Goal: Task Accomplishment & Management: Complete application form

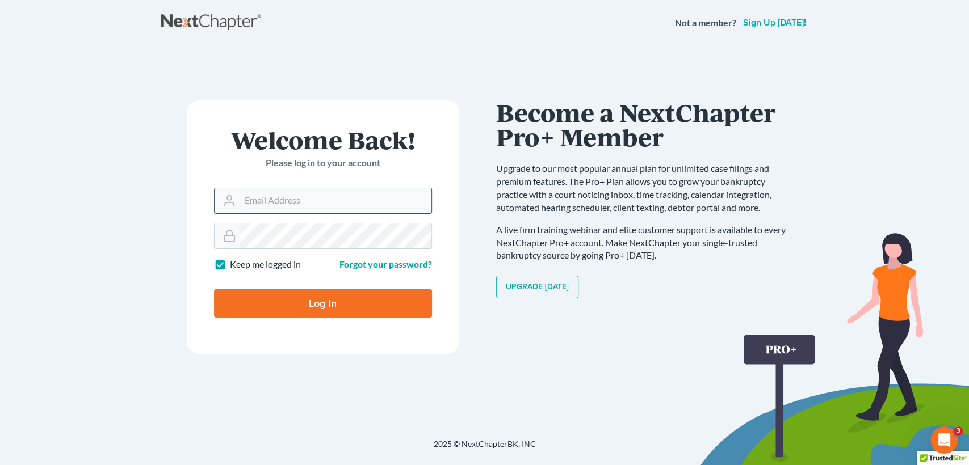
click at [277, 201] on input "Email Address" at bounding box center [335, 200] width 191 height 25
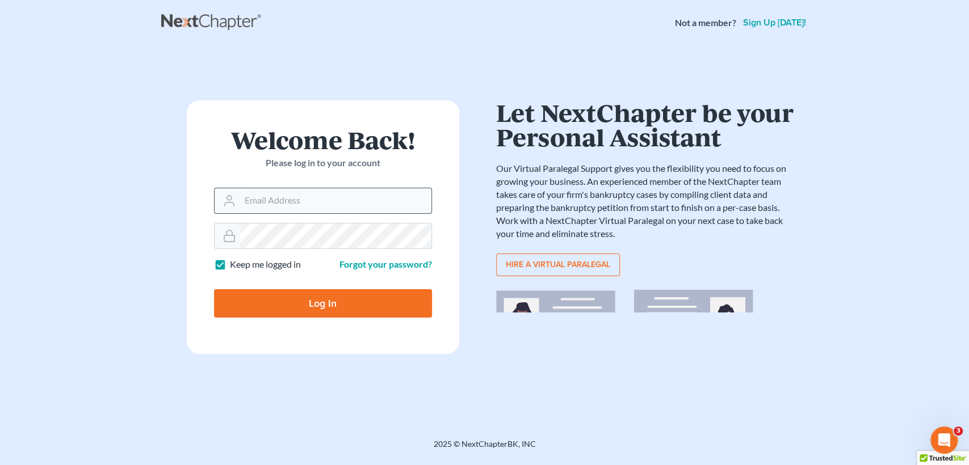
type input "cwu@usiplaw.us"
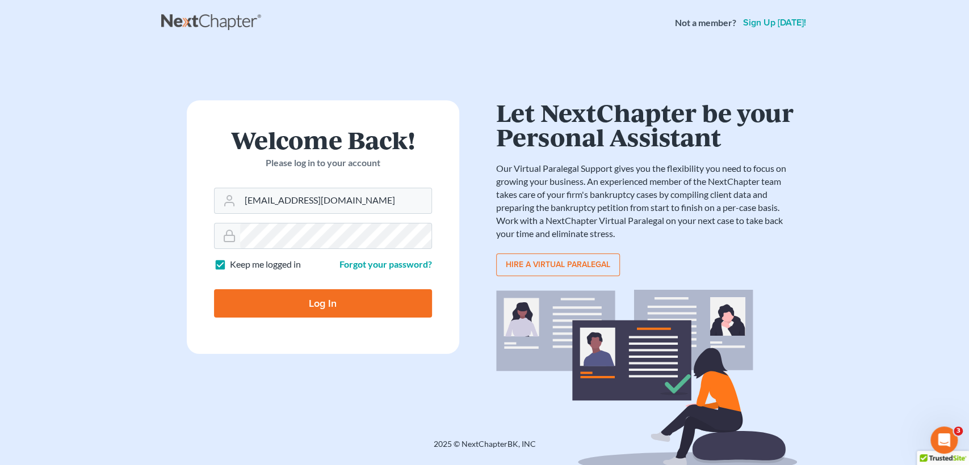
click at [334, 309] on input "Log In" at bounding box center [323, 303] width 218 height 28
type input "Thinking..."
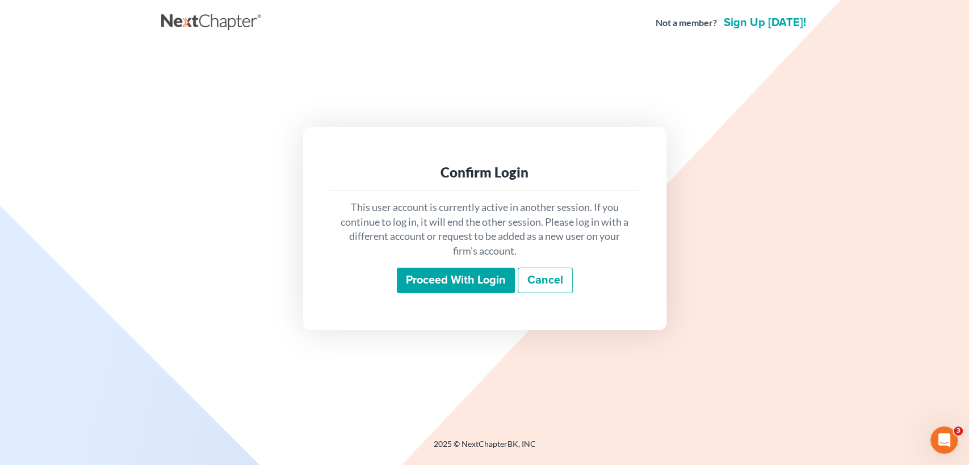
click at [530, 324] on div "Confirm Login This user account is currently active in another session. If you …" at bounding box center [484, 228] width 363 height 203
click at [448, 273] on input "Proceed with login" at bounding box center [456, 281] width 118 height 26
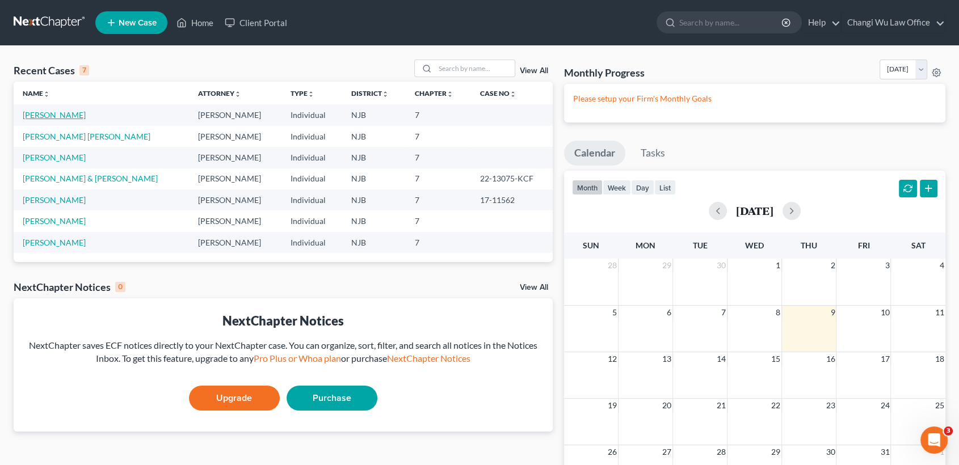
click at [44, 110] on link "Fleitas, Graciela" at bounding box center [54, 115] width 63 height 10
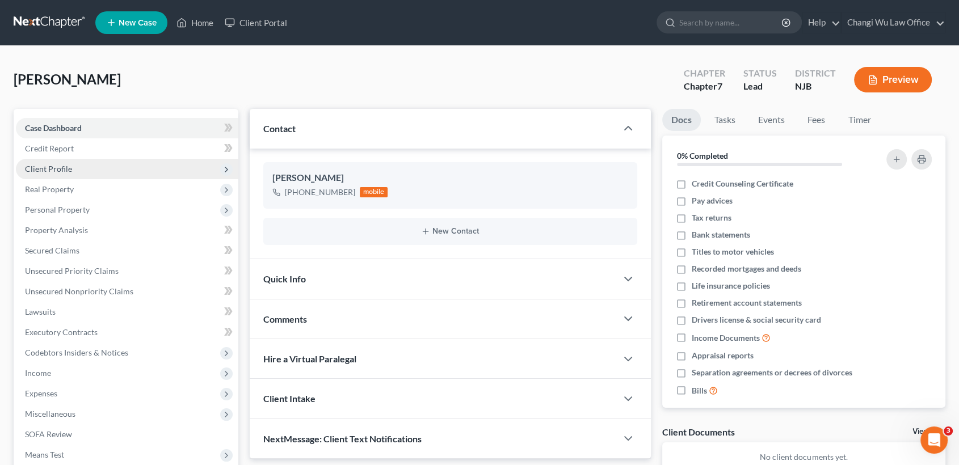
click at [91, 167] on span "Client Profile" at bounding box center [127, 169] width 222 height 20
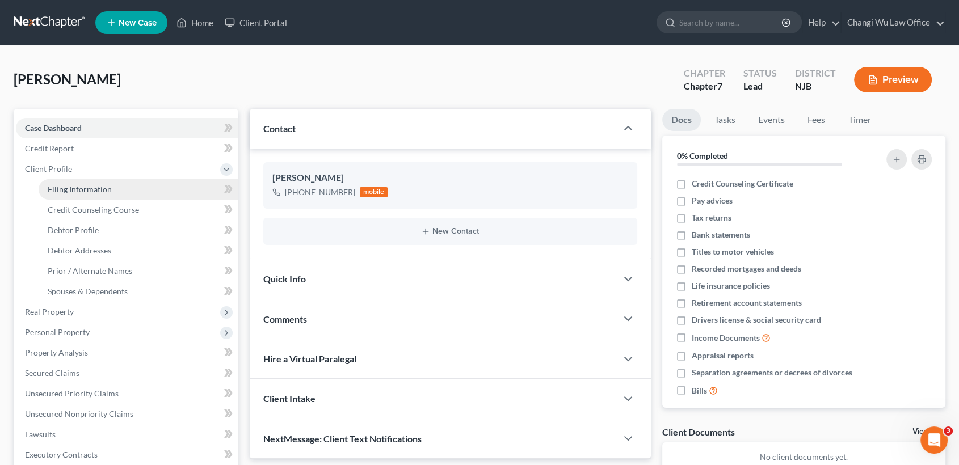
click at [104, 184] on span "Filing Information" at bounding box center [80, 189] width 64 height 10
select select "1"
select select "0"
select select "51"
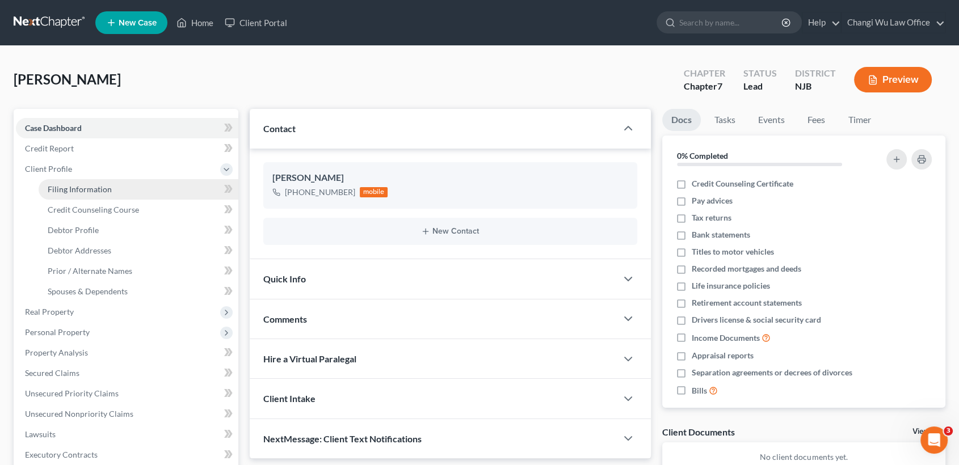
select select "33"
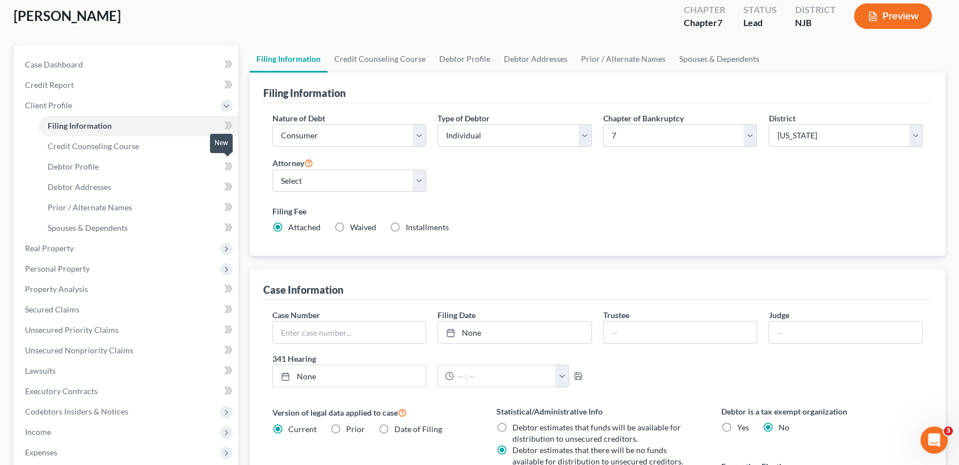
scroll to position [63, 0]
click at [119, 205] on span "Prior / Alternate Names" at bounding box center [90, 208] width 85 height 10
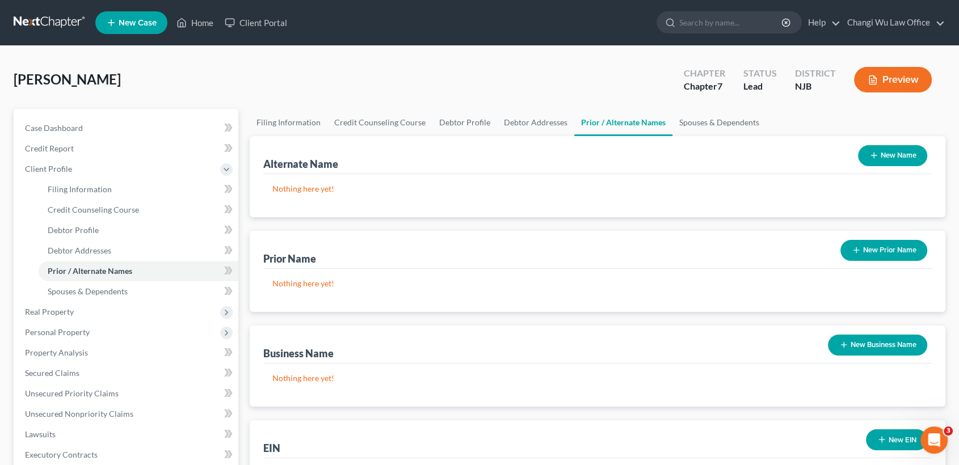
click at [886, 154] on button "New Name" at bounding box center [892, 155] width 69 height 21
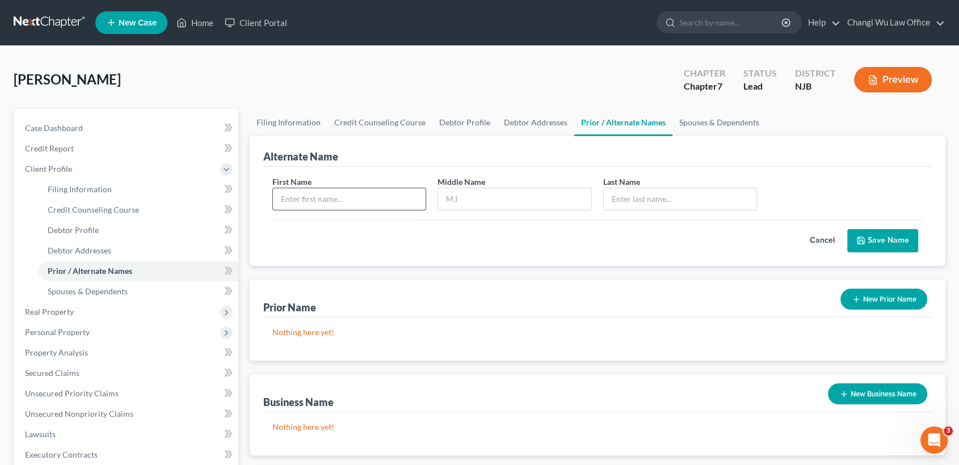
click at [312, 192] on input "text" at bounding box center [349, 199] width 153 height 22
click at [298, 195] on input "text" at bounding box center [349, 199] width 153 height 22
paste input "GRACIELA"
type input "GRACIELA"
click at [518, 198] on input "text" at bounding box center [514, 199] width 153 height 22
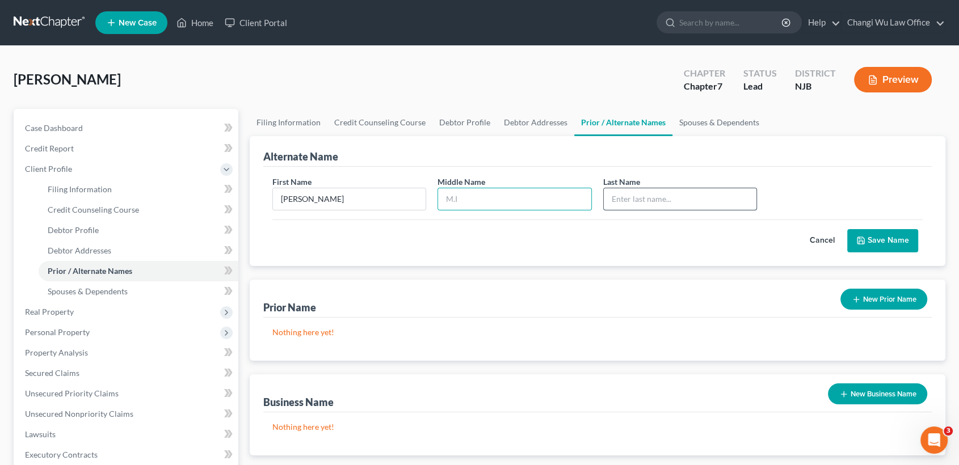
click at [672, 203] on input "text" at bounding box center [680, 199] width 153 height 22
paste input "SUAREZ"
type input "SUAREZ"
click at [880, 245] on button "Save Name" at bounding box center [882, 241] width 71 height 24
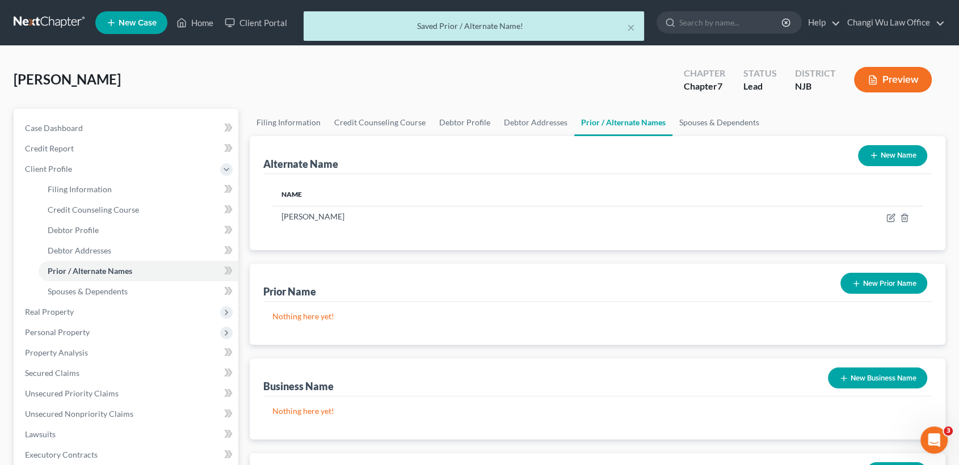
click at [891, 162] on button "New Name" at bounding box center [892, 155] width 69 height 21
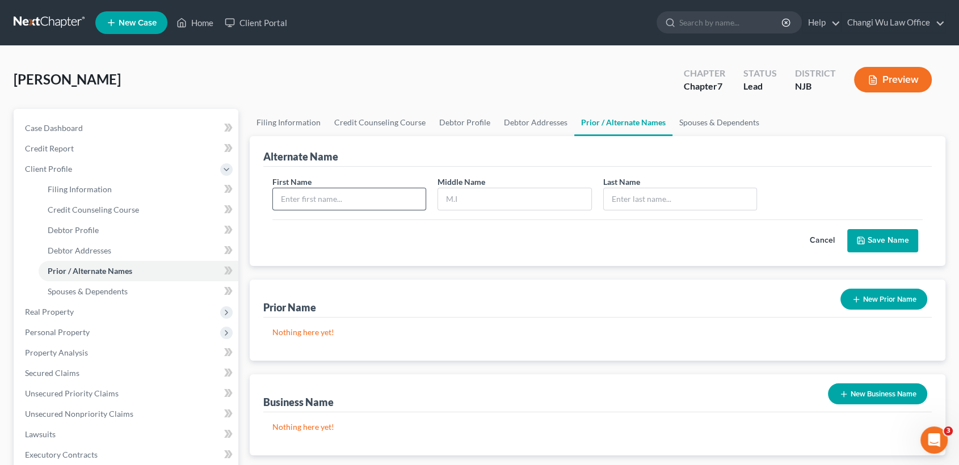
click at [363, 198] on input "text" at bounding box center [349, 199] width 153 height 22
paste input "GRACIELA"
type input "GRACIELA"
click at [680, 196] on input "text" at bounding box center [680, 199] width 153 height 22
paste input "FREIRAS"
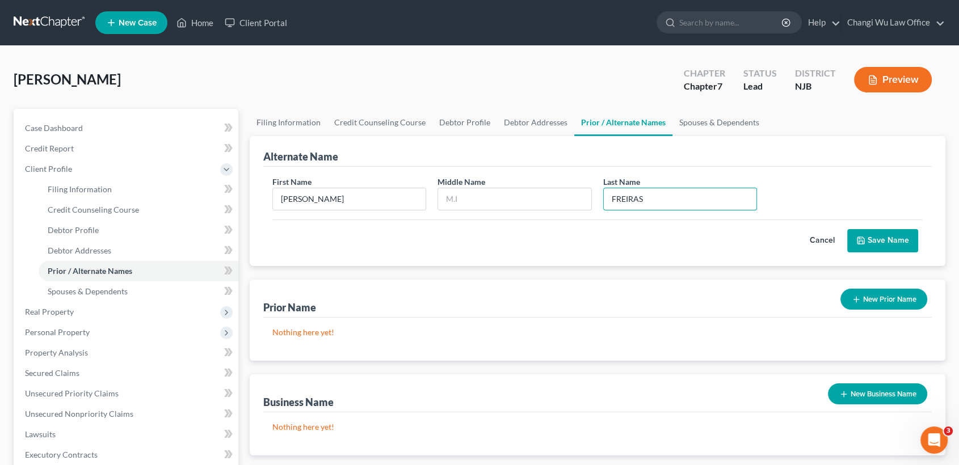
type input "FREIRAS"
click at [877, 241] on button "Save Name" at bounding box center [882, 241] width 71 height 24
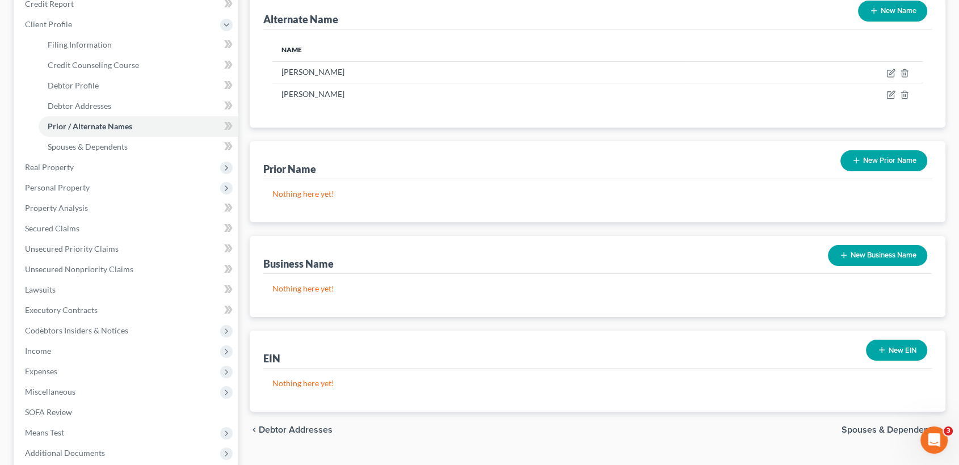
scroll to position [252, 0]
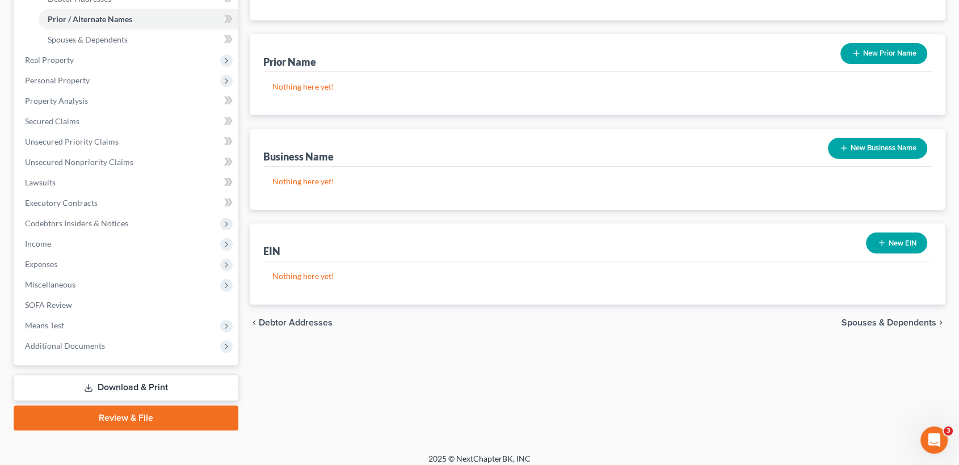
click at [284, 323] on span "Debtor Addresses" at bounding box center [296, 322] width 74 height 9
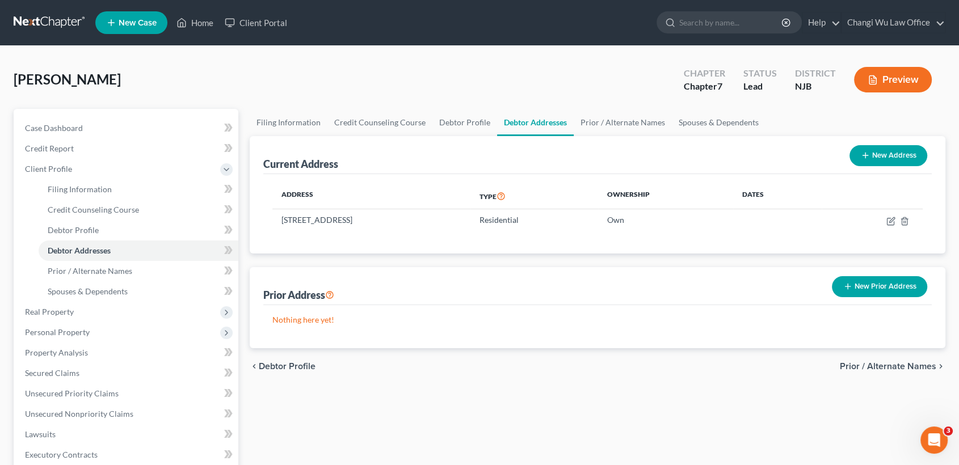
click at [898, 149] on button "New Address" at bounding box center [889, 155] width 78 height 21
select select "0"
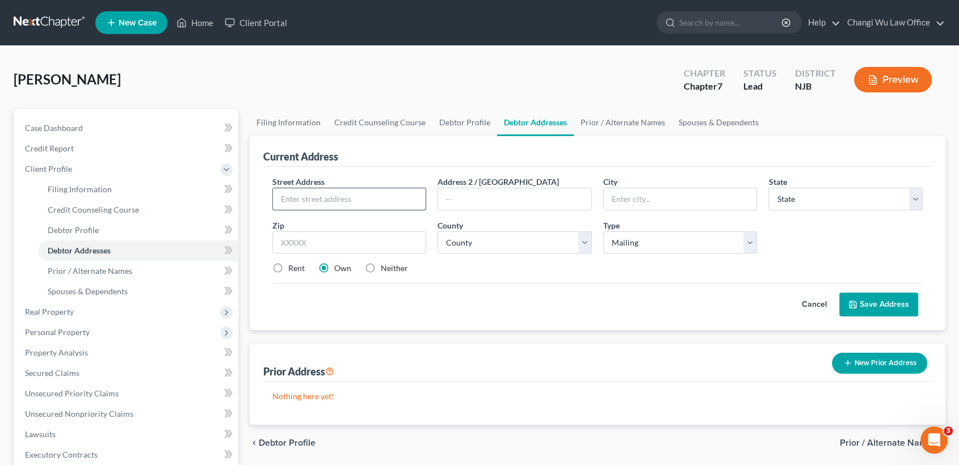
click at [309, 203] on input "text" at bounding box center [349, 199] width 153 height 22
paste input "1444 BURNE"
click at [356, 201] on input "1444 BURNE" at bounding box center [349, 199] width 153 height 22
type input "1444 BURNET Ave"
click at [658, 200] on input "text" at bounding box center [680, 199] width 153 height 22
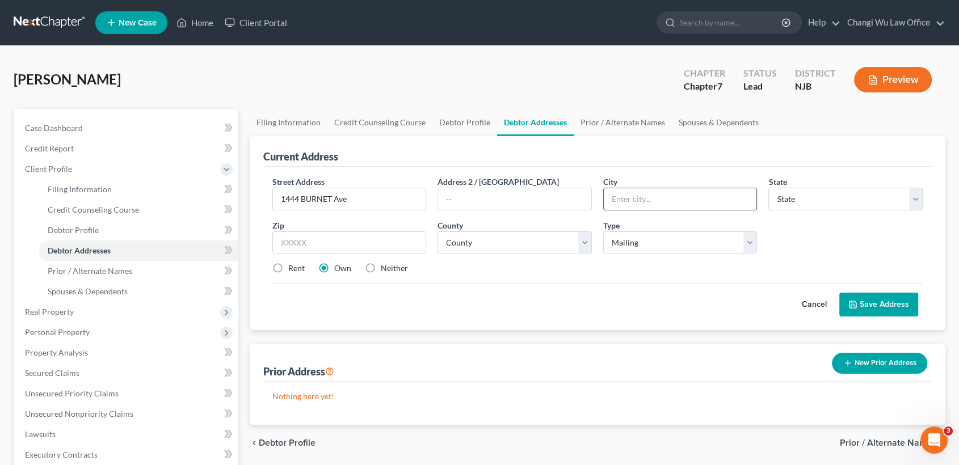
paste input "UNION"
type input "UNION"
click at [817, 200] on select "State AL AK AR AZ CA CO CT DE DC FL GA GU HI ID IL IN IA KS KY LA ME MD MA MI M…" at bounding box center [845, 199] width 154 height 23
select select "33"
click at [768, 188] on select "State AL AK AR AZ CA CO CT DE DC FL GA GU HI ID IL IN IA KS KY LA ME MD MA MI M…" at bounding box center [845, 199] width 154 height 23
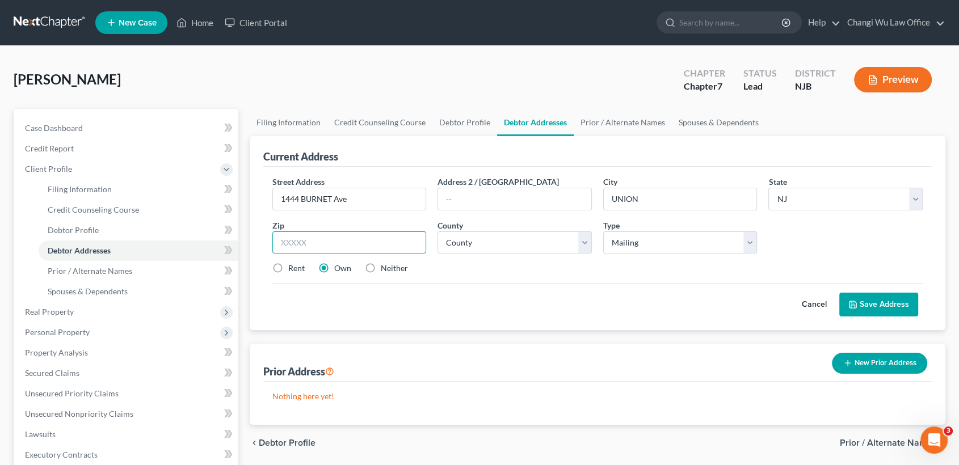
click at [353, 240] on input "text" at bounding box center [349, 243] width 154 height 23
paste input "07083"
type input "07083"
type input "Union"
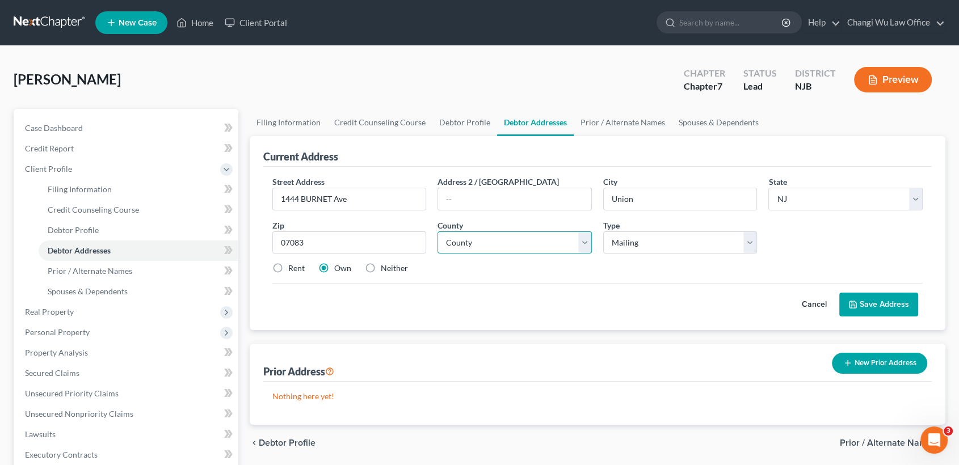
click at [520, 243] on select "County Atlantic County Bergen County Burlington County Camden County Cape May C…" at bounding box center [515, 243] width 154 height 23
select select "11"
click at [438, 232] on select "County Atlantic County Bergen County Burlington County Camden County Cape May C…" at bounding box center [515, 243] width 154 height 23
click at [692, 243] on select "Select Mailing Rental Business" at bounding box center [680, 243] width 154 height 23
select select "1"
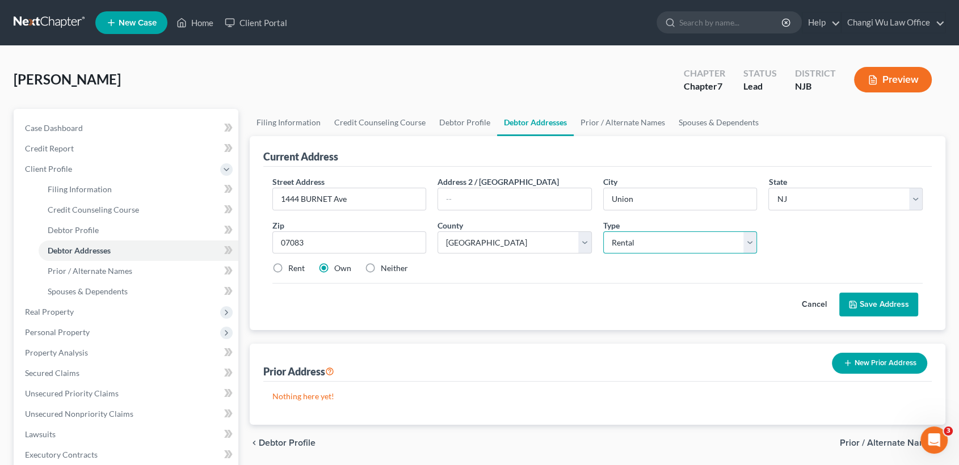
click at [603, 232] on select "Select Mailing Rental Business" at bounding box center [680, 243] width 154 height 23
click at [300, 197] on input "1444 BURNET Ave" at bounding box center [349, 199] width 153 height 22
click at [298, 196] on input "1444 BURNET Ave" at bounding box center [349, 199] width 153 height 22
drag, startPoint x: 280, startPoint y: 196, endPoint x: 364, endPoint y: 213, distance: 85.6
click at [364, 213] on div "Street Address * 1444 BURNET Ave Address 2 / PO Box City * Union State * State …" at bounding box center [598, 230] width 662 height 108
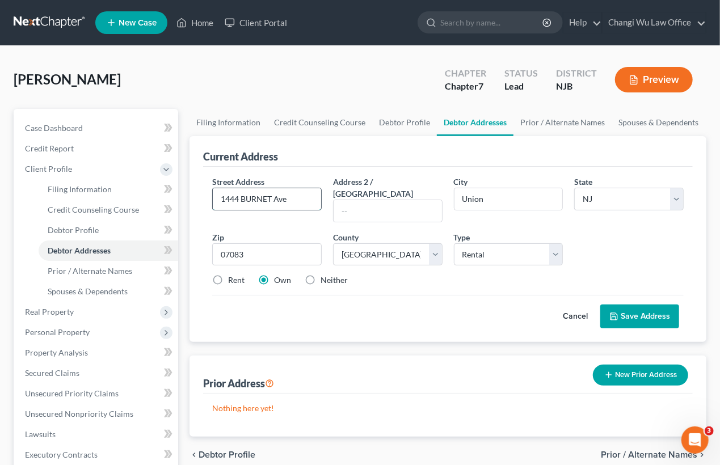
paste input "5 GRAY DR"
type input "5 Gray Drive"
drag, startPoint x: 501, startPoint y: 201, endPoint x: 459, endPoint y: 188, distance: 44.5
click at [459, 189] on input "Union" at bounding box center [509, 199] width 108 height 22
type input "South Plainfield"
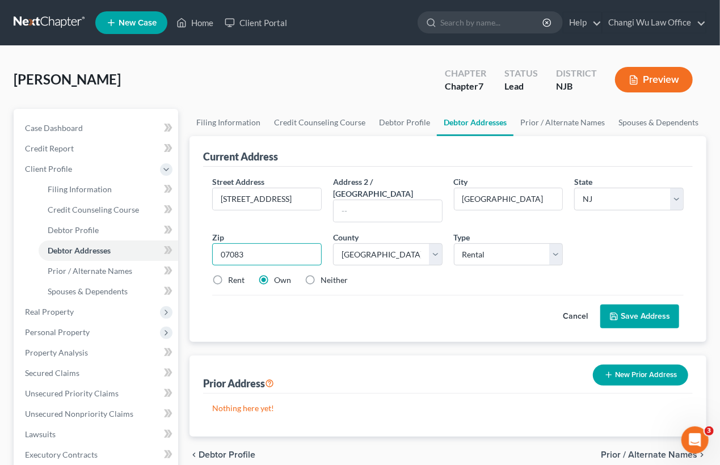
drag, startPoint x: 306, startPoint y: 242, endPoint x: 241, endPoint y: 241, distance: 65.3
click at [241, 243] on input "07083" at bounding box center [267, 254] width 110 height 23
type input "07080"
click at [228, 275] on label "Rent" at bounding box center [236, 280] width 16 height 11
click at [233, 275] on input "Rent" at bounding box center [236, 278] width 7 height 7
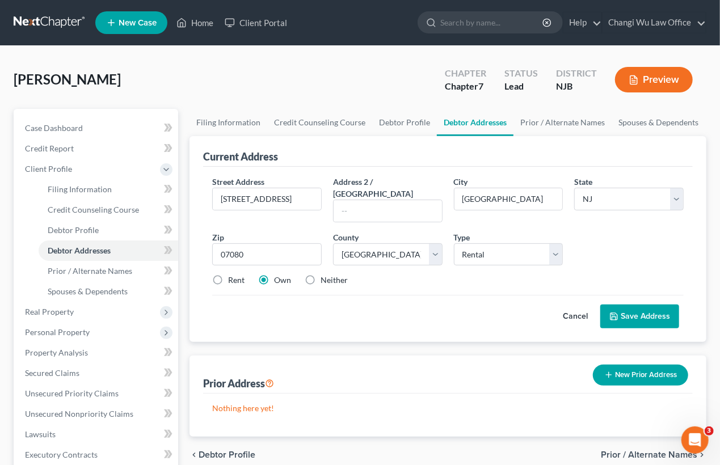
radio input "true"
click at [646, 308] on button "Save Address" at bounding box center [639, 317] width 79 height 24
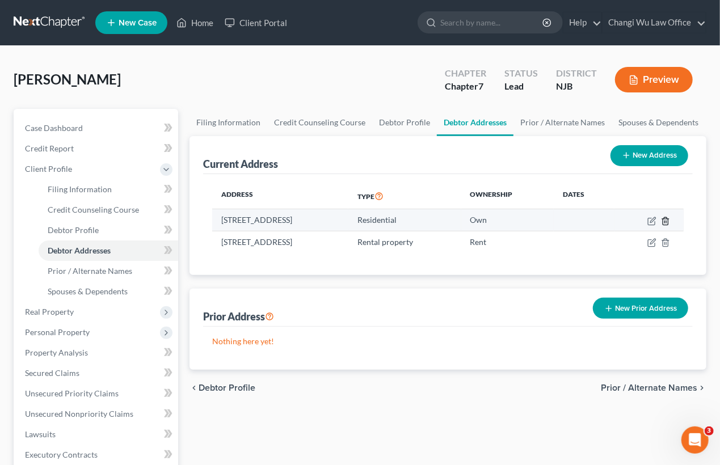
click at [666, 221] on icon "button" at bounding box center [665, 221] width 9 height 9
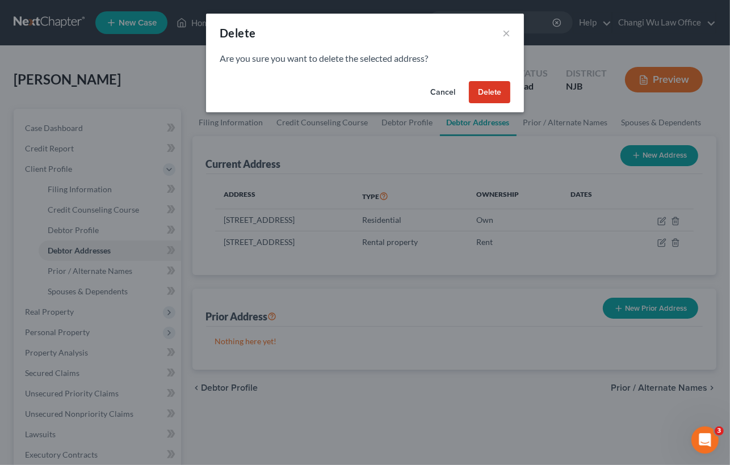
click at [490, 93] on button "Delete" at bounding box center [489, 92] width 41 height 23
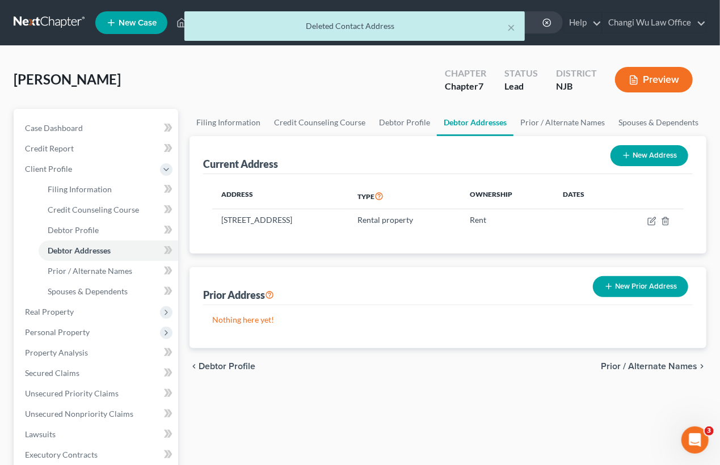
click at [636, 292] on button "New Prior Address" at bounding box center [640, 286] width 95 height 21
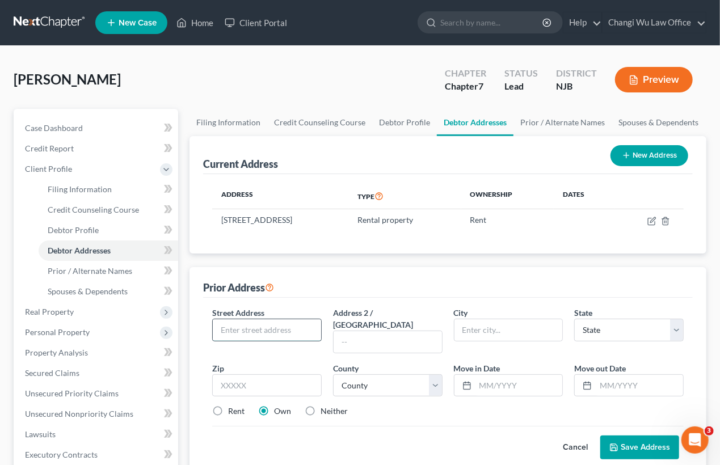
click at [300, 327] on input "text" at bounding box center [267, 331] width 108 height 22
paste input "1444 BURNET"
type input "1444 BURNET ave"
click at [497, 332] on input "text" at bounding box center [509, 331] width 108 height 22
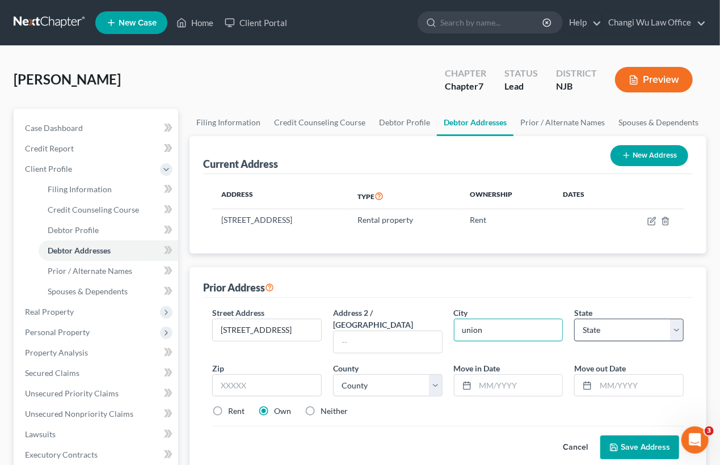
type input "union"
click at [624, 325] on select "State AL AK AR AZ CA CO CT DE DC FL GA GU HI ID IL IN IA KS KY LA ME MD MA MI M…" at bounding box center [629, 330] width 110 height 23
select select "33"
click at [574, 319] on select "State AL AK AR AZ CA CO CT DE DC FL GA GU HI ID IL IN IA KS KY LA ME MD MA MI M…" at bounding box center [629, 330] width 110 height 23
click at [466, 328] on input "union" at bounding box center [509, 331] width 108 height 22
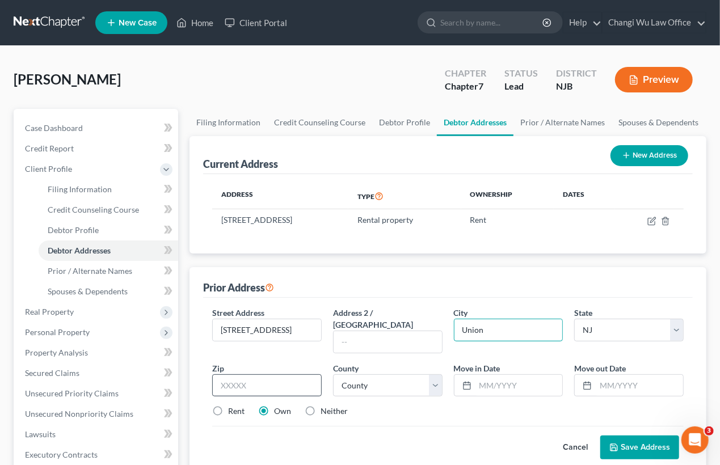
type input "Union"
click at [284, 375] on input "text" at bounding box center [267, 386] width 110 height 23
type input "07083"
click at [435, 375] on select "County Atlantic County Bergen County Burlington County Camden County Cape May C…" at bounding box center [388, 386] width 110 height 23
select select "19"
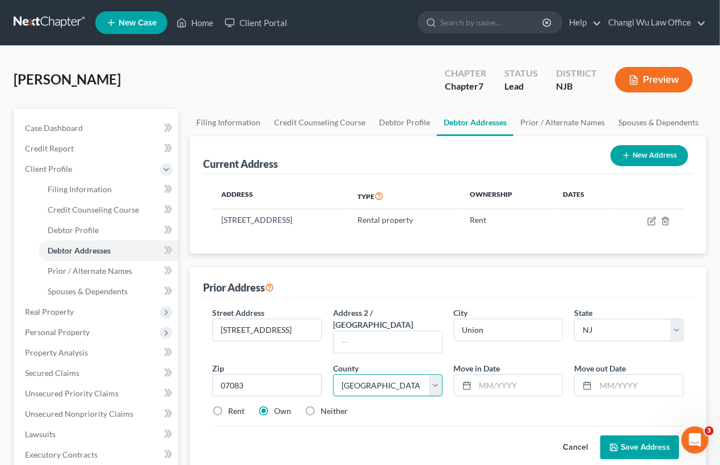
click at [333, 375] on select "County Atlantic County Bergen County Burlington County Camden County Cape May C…" at bounding box center [388, 386] width 110 height 23
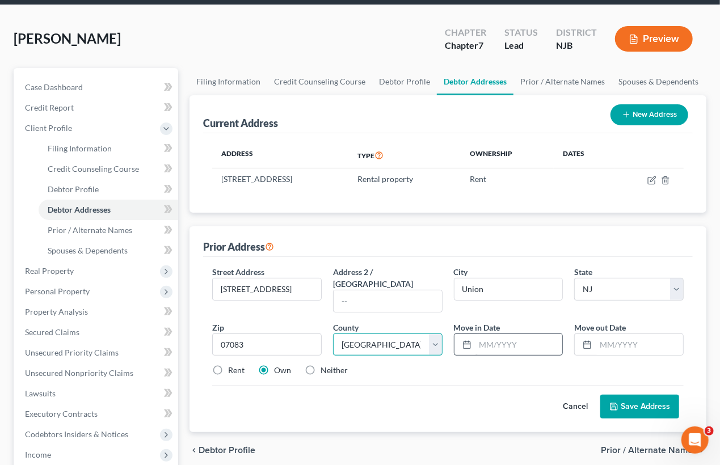
scroll to position [63, 0]
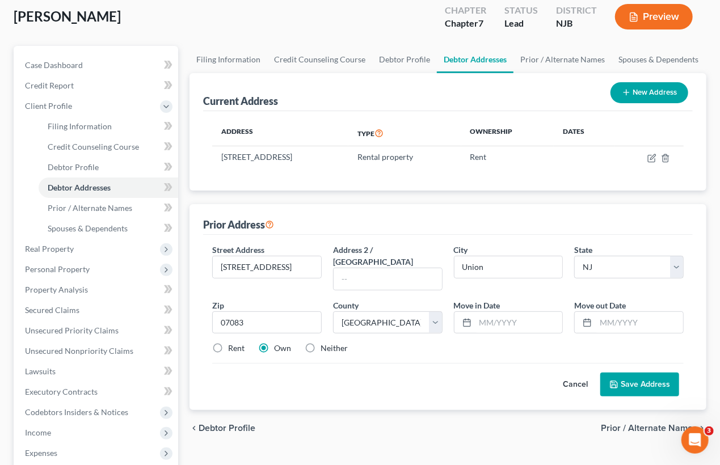
click at [649, 373] on button "Save Address" at bounding box center [639, 385] width 79 height 24
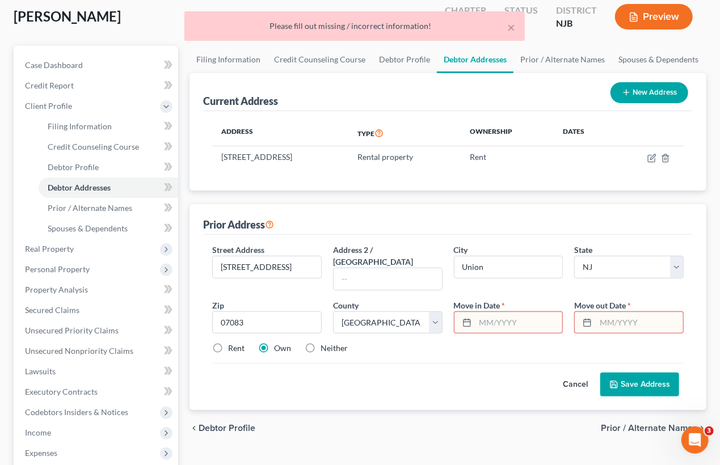
click at [530, 312] on input "text" at bounding box center [519, 323] width 87 height 22
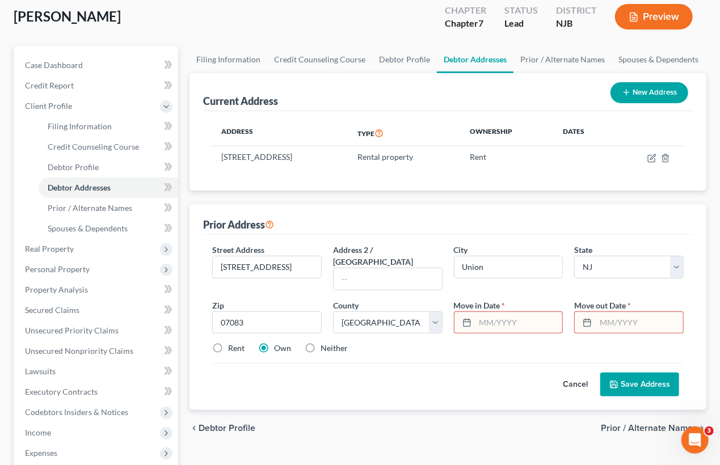
type input "07/2019"
click at [616, 315] on input "text" at bounding box center [639, 323] width 87 height 22
drag, startPoint x: 637, startPoint y: 309, endPoint x: 626, endPoint y: 309, distance: 11.4
click at [626, 312] on input "06/2022" at bounding box center [639, 323] width 87 height 22
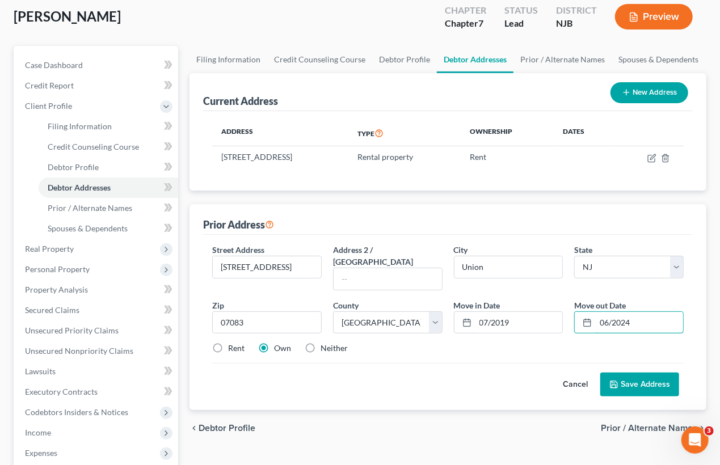
type input "06/2024"
click at [492, 363] on div "Cancel Save Address" at bounding box center [448, 379] width 472 height 33
click at [661, 378] on button "Save Address" at bounding box center [639, 385] width 79 height 24
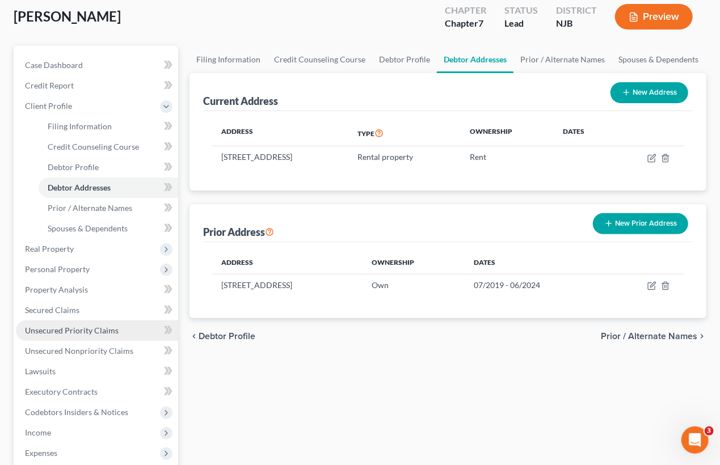
click at [73, 336] on link "Unsecured Priority Claims" at bounding box center [97, 331] width 162 height 20
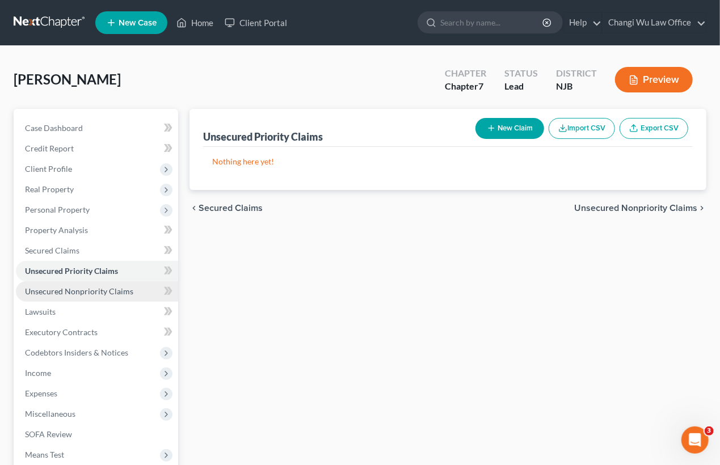
click at [82, 295] on span "Unsecured Nonpriority Claims" at bounding box center [79, 292] width 108 height 10
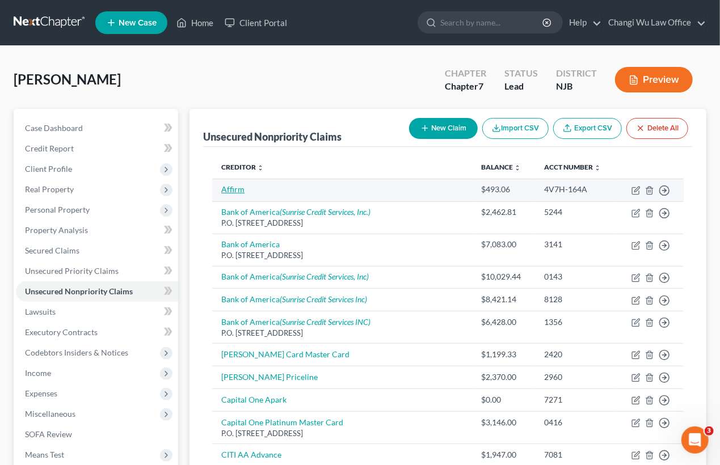
click at [234, 189] on link "Affirm" at bounding box center [232, 189] width 23 height 10
select select "0"
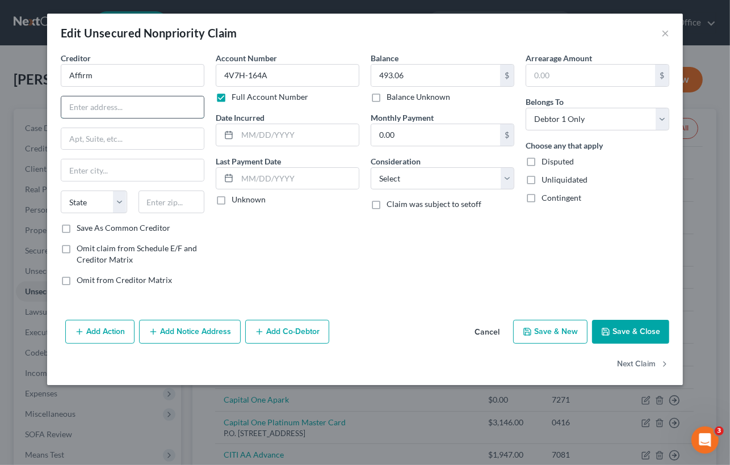
click at [103, 107] on input "text" at bounding box center [132, 107] width 142 height 22
paste input "650 CALIFORNIA ST"
type input "650 CALIFORNIA ST"
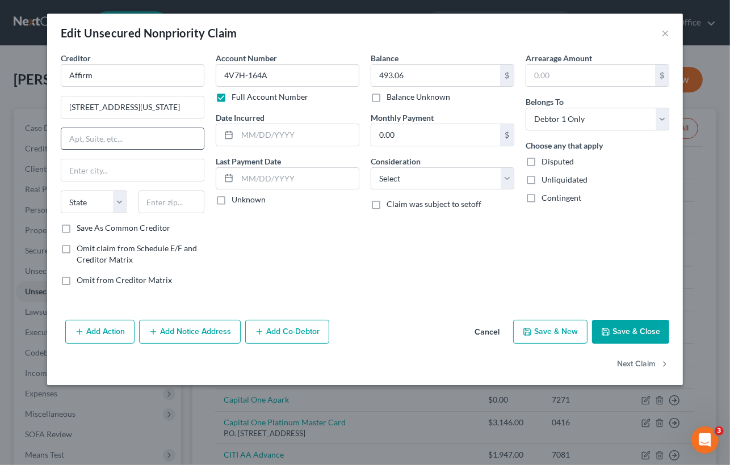
click at [86, 142] on input "text" at bounding box center [132, 139] width 142 height 22
paste input "FL 12"
type input "FL 12"
click at [93, 170] on input "text" at bounding box center [132, 170] width 142 height 22
paste input "SAN FRANCISCO"
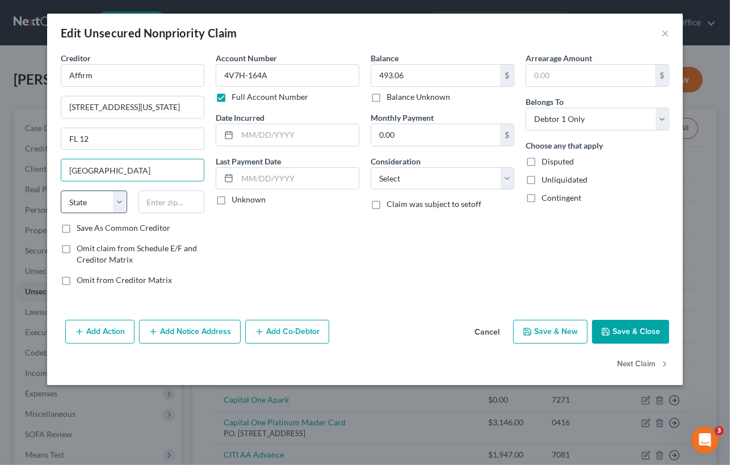
type input "SAN FRANCISCO"
click at [121, 197] on select "State AL AK AR AZ CA CO CT DE DC FL GA GU HI ID IL IN IA KS KY LA ME MD MA MI M…" at bounding box center [94, 202] width 66 height 23
select select "4"
click at [61, 191] on select "State AL AK AR AZ CA CO CT DE DC FL GA GU HI ID IL IN IA KS KY LA ME MD MA MI M…" at bounding box center [94, 202] width 66 height 23
click at [186, 195] on input "text" at bounding box center [171, 202] width 66 height 23
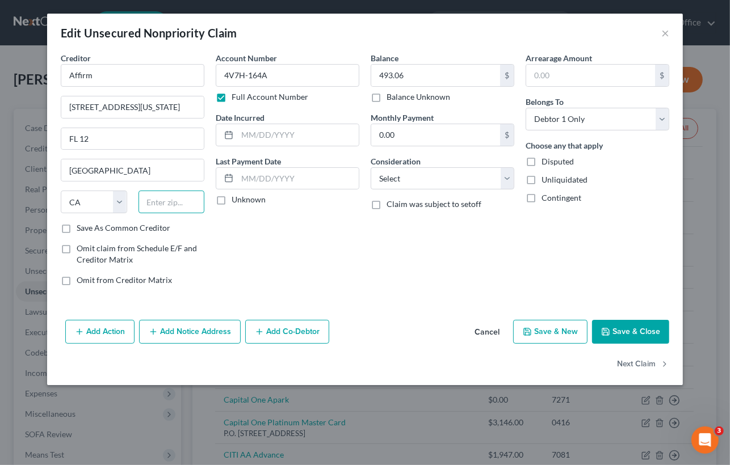
paste input "94108"
type input "94108"
type input "San Francisco"
click at [383, 289] on div "Balance 493.06 $ Balance Unknown Balance Undetermined 493.06 $ Balance Unknown …" at bounding box center [442, 173] width 155 height 243
click at [77, 228] on label "Save As Common Creditor" at bounding box center [124, 227] width 94 height 11
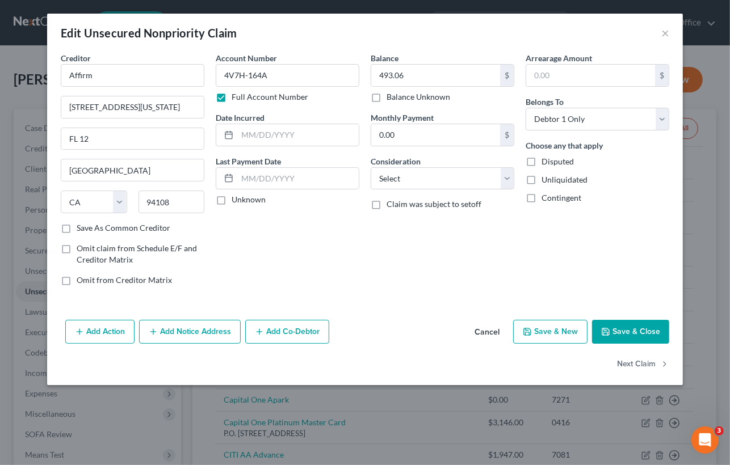
click at [81, 228] on input "Save As Common Creditor" at bounding box center [84, 225] width 7 height 7
checkbox input "true"
paste input "553"
type input "553"
click at [644, 331] on button "Save & Close" at bounding box center [630, 332] width 77 height 24
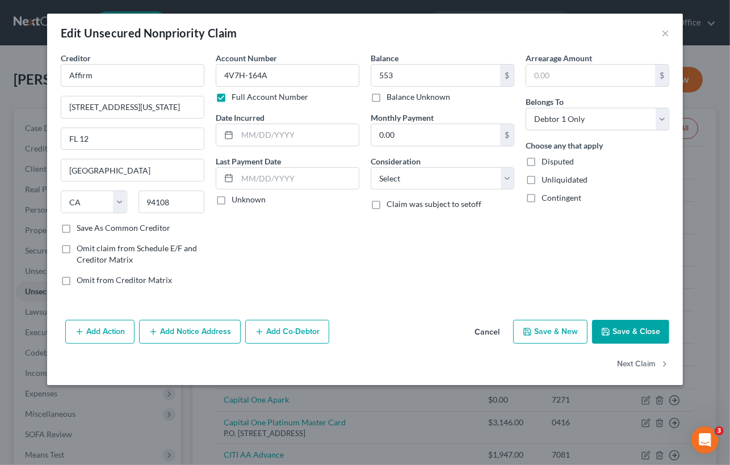
checkbox input "false"
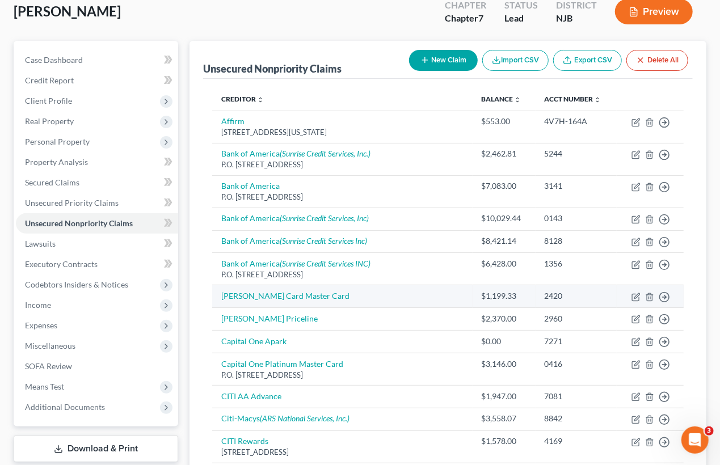
scroll to position [63, 0]
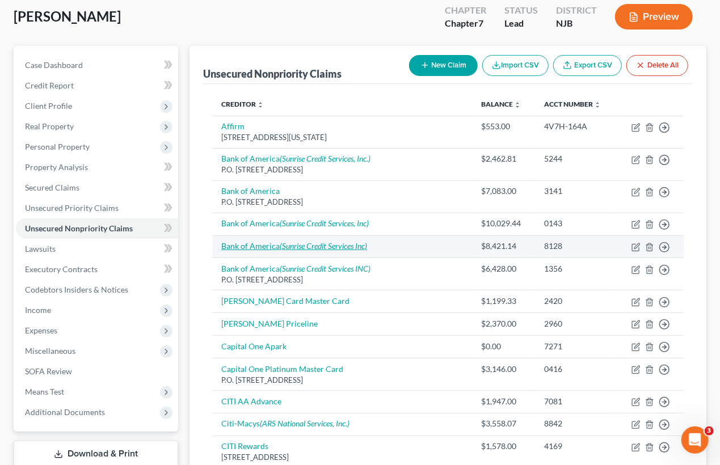
click at [358, 249] on icon "(Sunrise Credit Services Inc)" at bounding box center [323, 246] width 87 height 10
select select "0"
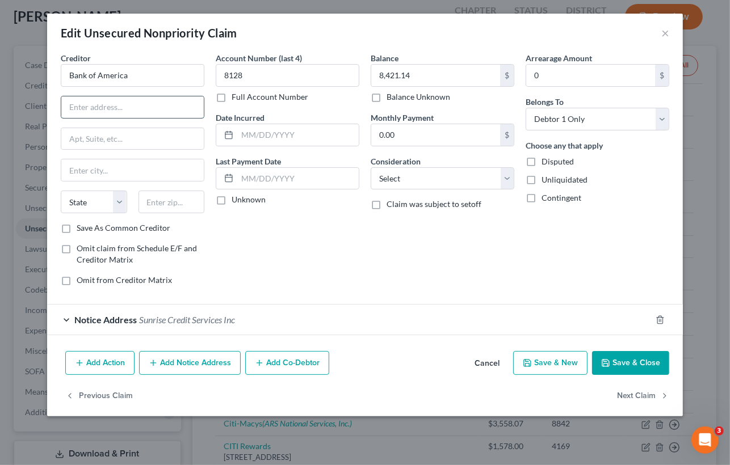
click at [118, 117] on div "Creditor * Bank of America State AL AK AR AZ CA CO CT DE DC FL GA GU HI ID IL I…" at bounding box center [133, 137] width 144 height 170
click at [118, 110] on input "text" at bounding box center [132, 107] width 142 height 22
paste input "PO BOX 982238"
type input "PO BOX 982238"
click at [87, 171] on input "text" at bounding box center [132, 170] width 142 height 22
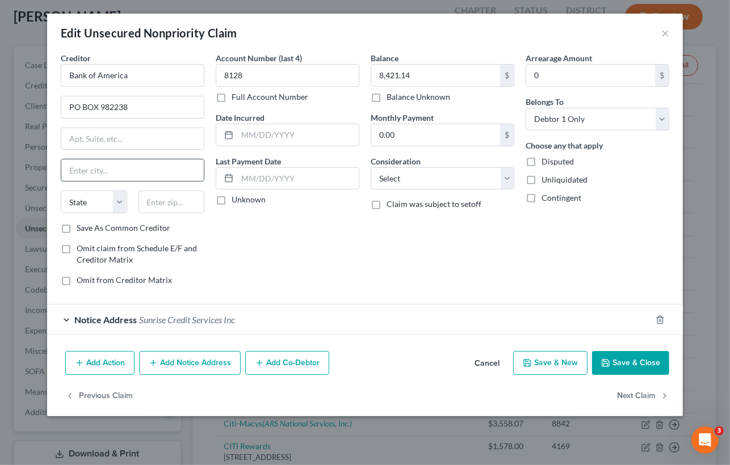
paste input "EL PASO"
type input "EL PASO"
click at [113, 204] on select "State AL AK AR AZ CA CO CT DE DC FL GA GU HI ID IL IN IA KS KY LA ME MD MA MI M…" at bounding box center [94, 202] width 66 height 23
select select "45"
click at [61, 191] on select "State AL AK AR AZ CA CO CT DE DC FL GA GU HI ID IL IN IA KS KY LA ME MD MA MI M…" at bounding box center [94, 202] width 66 height 23
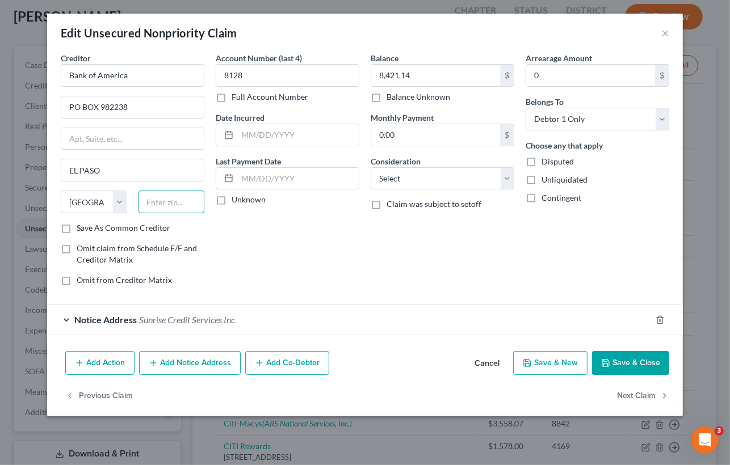
click at [159, 210] on input "text" at bounding box center [171, 202] width 66 height 23
paste input "79998"
type input "79998"
click at [396, 286] on div "Balance 8,421.14 $ Balance Unknown Balance Undetermined 8,421.14 $ Balance Unkn…" at bounding box center [442, 173] width 155 height 243
type input "El Paso"
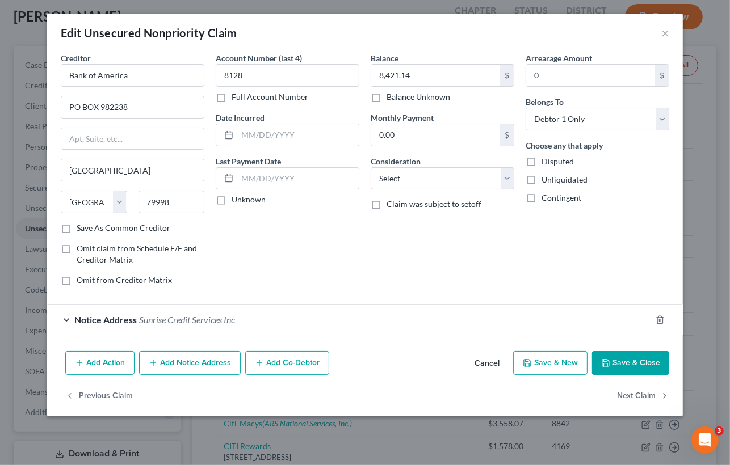
click at [658, 361] on button "Save & Close" at bounding box center [630, 363] width 77 height 24
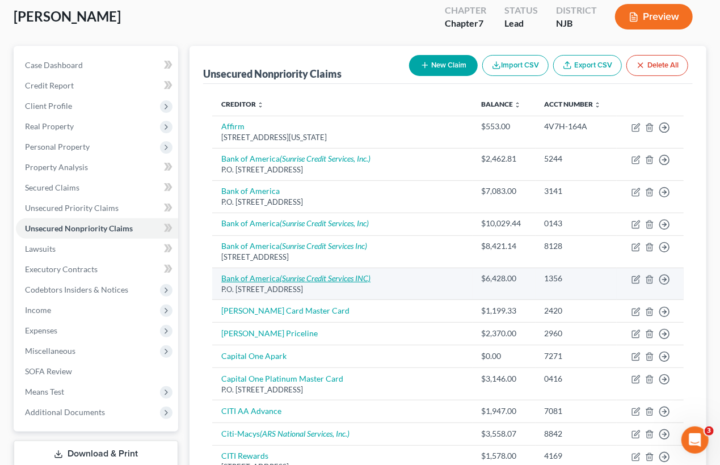
click at [312, 279] on icon "(Sunrise Credit Services INC)" at bounding box center [325, 279] width 91 height 10
select select "45"
select select "0"
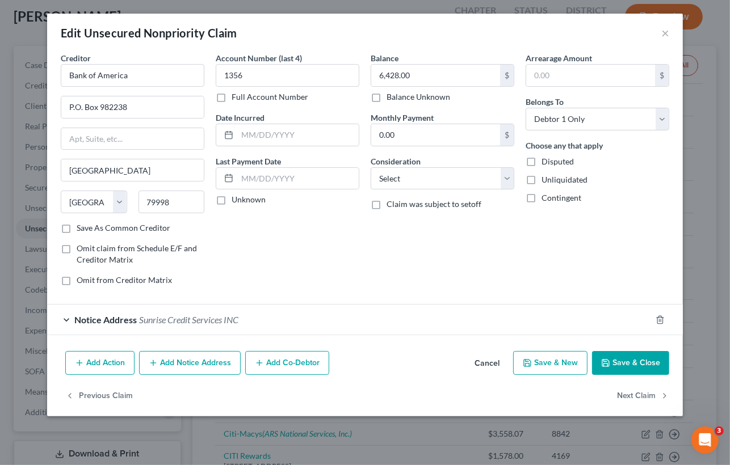
click at [653, 365] on button "Save & Close" at bounding box center [630, 363] width 77 height 24
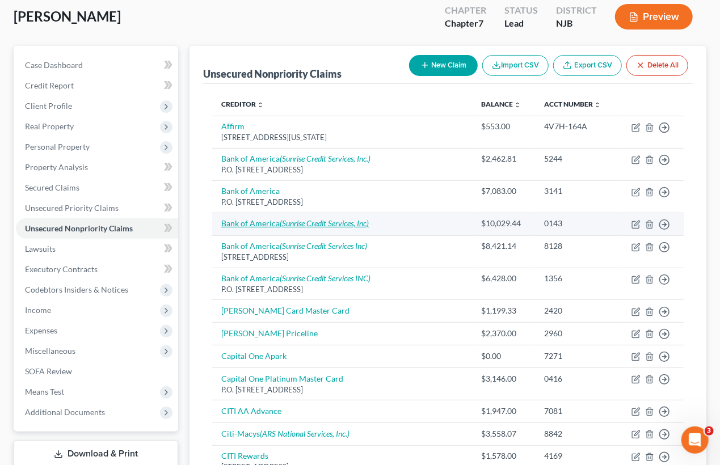
click at [335, 219] on icon "(Sunrise Credit Services, Inc)" at bounding box center [324, 224] width 89 height 10
select select "0"
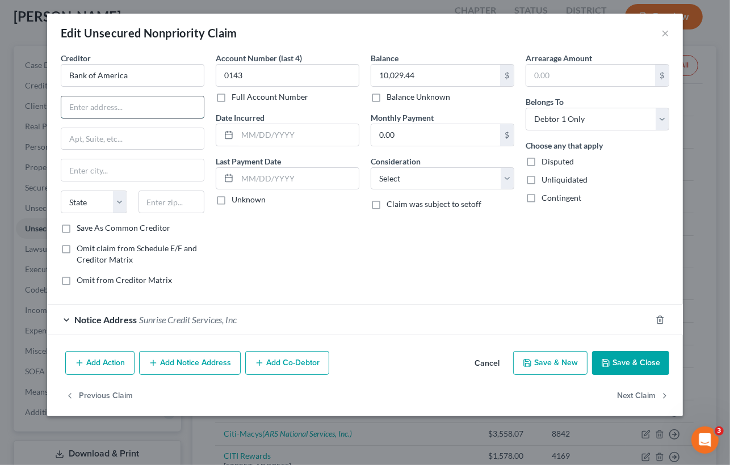
click at [74, 105] on input "text" at bounding box center [132, 107] width 142 height 22
type input "PO BOX 982238"
click at [85, 167] on input "text" at bounding box center [132, 170] width 142 height 22
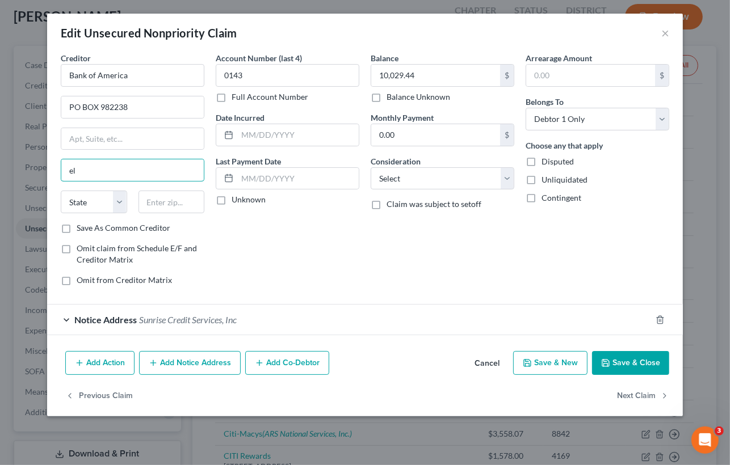
type input "El Paso"
click at [123, 204] on select "State AL AK AR AZ CA CO CT DE DC FL GA GU HI ID IL IN IA KS KY LA ME MD MA MI M…" at bounding box center [94, 202] width 66 height 23
select select "45"
click at [163, 205] on input "text" at bounding box center [171, 202] width 66 height 23
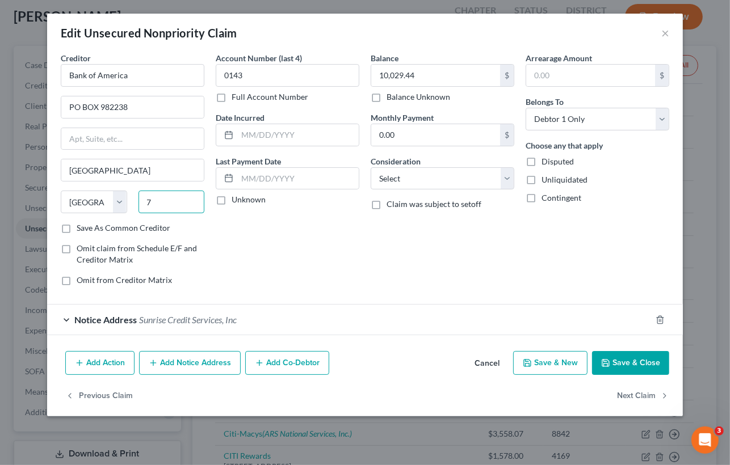
type input "79998"
click at [77, 228] on label "Save As Common Creditor" at bounding box center [124, 227] width 94 height 11
click at [81, 228] on input "Save As Common Creditor" at bounding box center [84, 225] width 7 height 7
click at [623, 366] on button "Save & Close" at bounding box center [630, 363] width 77 height 24
checkbox input "false"
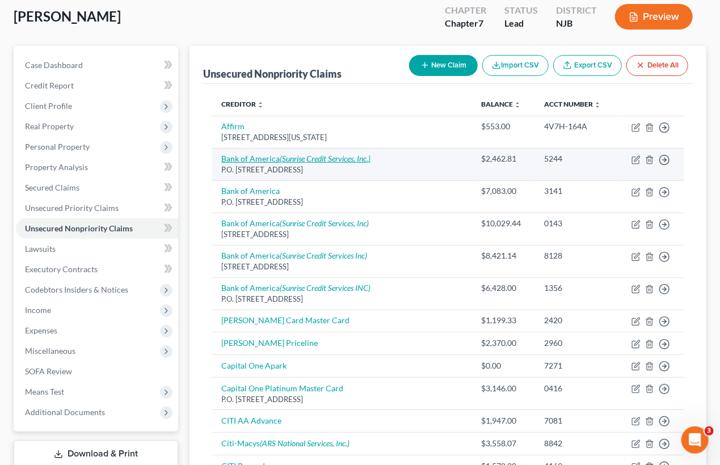
click at [343, 157] on icon "(Sunrise Credit Services, Inc.)" at bounding box center [325, 159] width 91 height 10
select select "45"
select select "0"
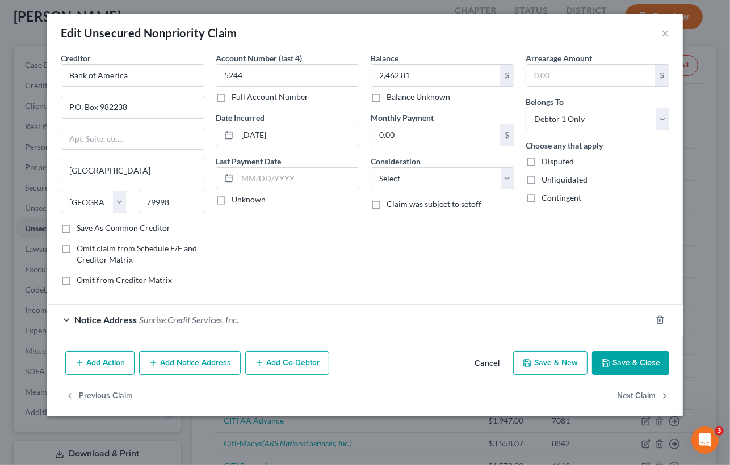
click at [624, 364] on button "Save & Close" at bounding box center [630, 363] width 77 height 24
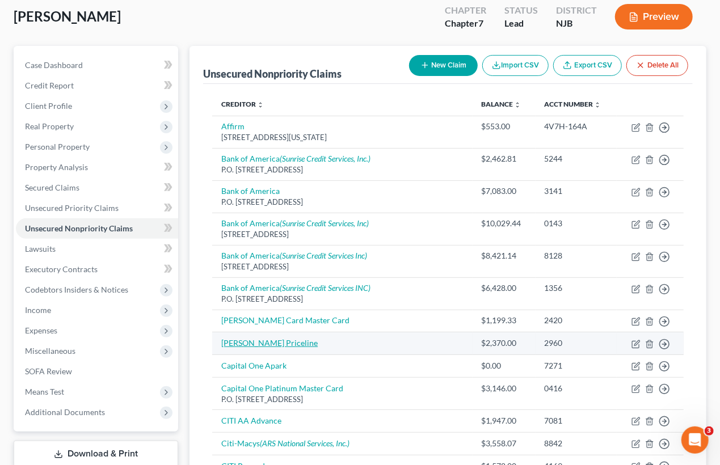
click at [264, 343] on link "Barclay Priceline" at bounding box center [269, 343] width 96 height 10
select select "0"
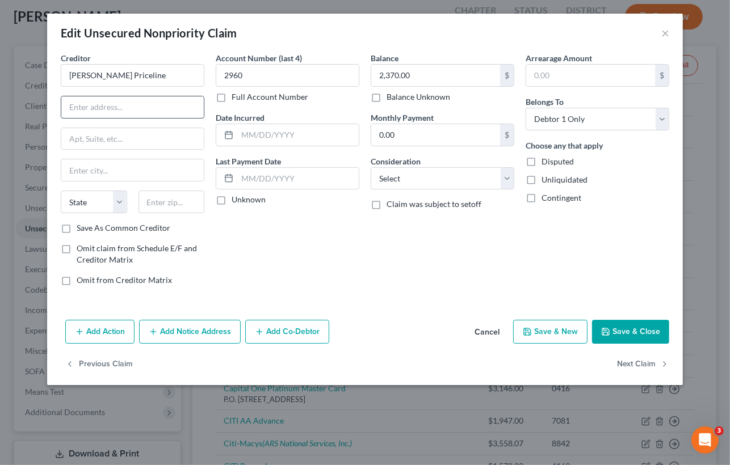
click at [128, 106] on input "text" at bounding box center [132, 107] width 142 height 22
paste input "PO BOX 8803"
type input "PO BOX 8803"
click at [118, 171] on input "text" at bounding box center [132, 170] width 142 height 22
paste input "WILMINGTON"
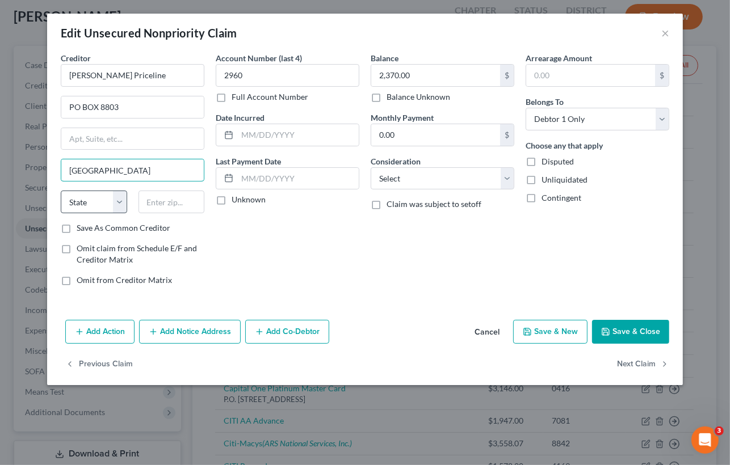
type input "WILMINGTON"
click at [121, 204] on select "State AL AK AR AZ CA CO CT DE DC FL GA GU HI ID IL IN IA KS KY LA ME MD MA MI M…" at bounding box center [94, 202] width 66 height 23
select select "7"
click at [61, 191] on select "State AL AK AR AZ CA CO CT DE DC FL GA GU HI ID IL IN IA KS KY LA ME MD MA MI M…" at bounding box center [94, 202] width 66 height 23
click at [194, 203] on input "text" at bounding box center [171, 202] width 66 height 23
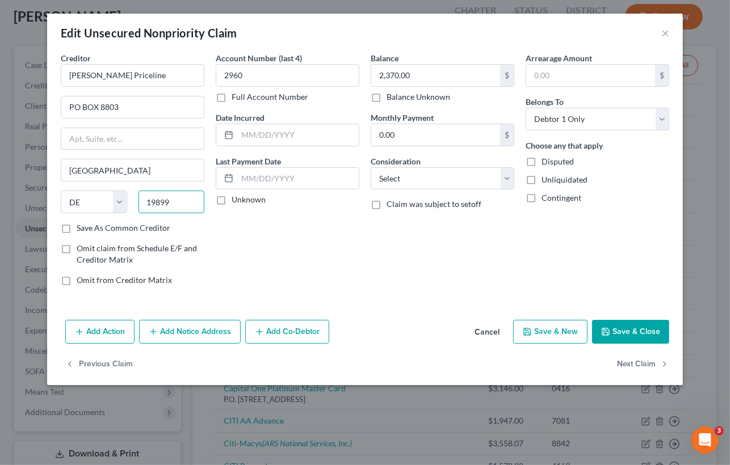
type input "19899"
type input "Wilmington"
click at [641, 333] on button "Save & Close" at bounding box center [630, 332] width 77 height 24
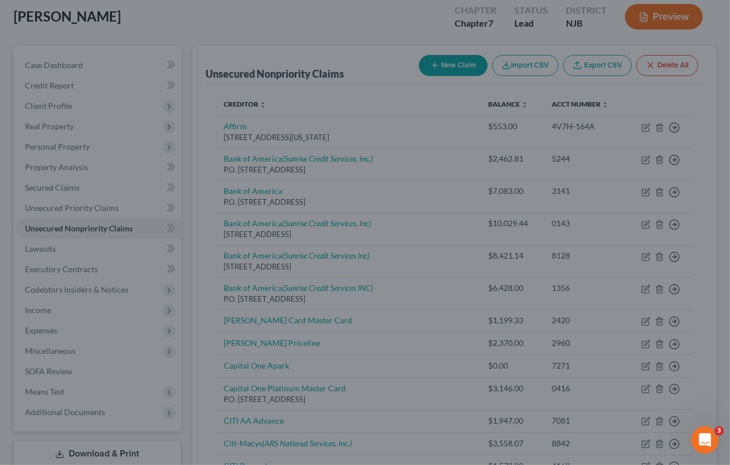
type input "0"
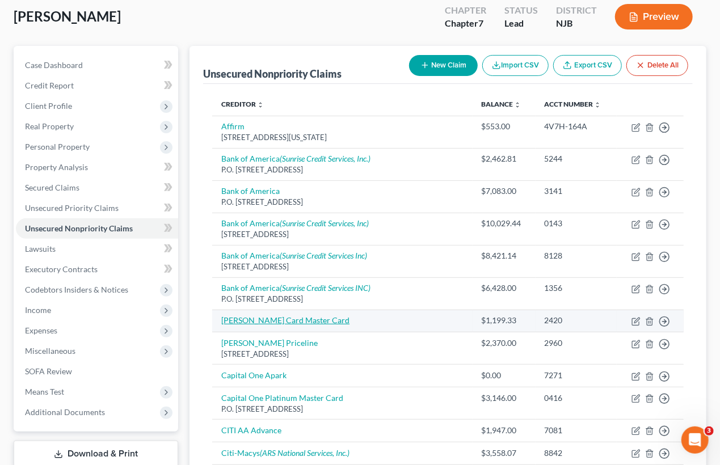
click at [287, 318] on link "Barclay Card Master Card" at bounding box center [285, 321] width 128 height 10
select select "0"
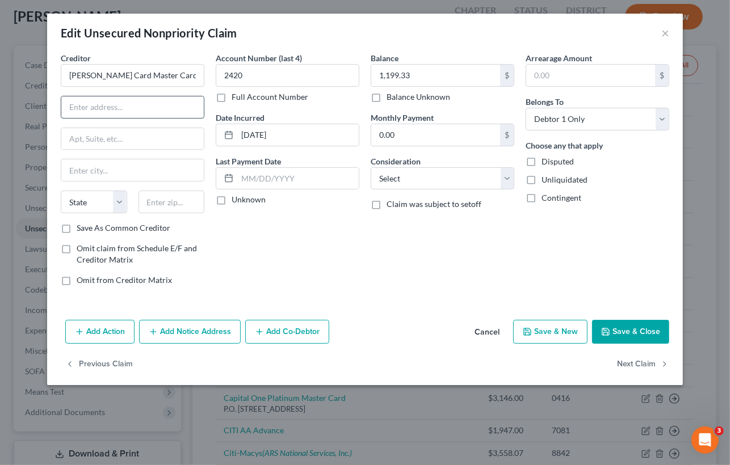
click at [94, 112] on input "text" at bounding box center [132, 107] width 142 height 22
drag, startPoint x: 75, startPoint y: 110, endPoint x: 56, endPoint y: 102, distance: 20.7
click at [56, 102] on div "Creditor * Barclay Card Master Card P State AL AK AR AZ CA CO CT DE DC FL GA GU…" at bounding box center [132, 173] width 155 height 243
paste input "O BOX 8803"
type input "PO BOX 8803"
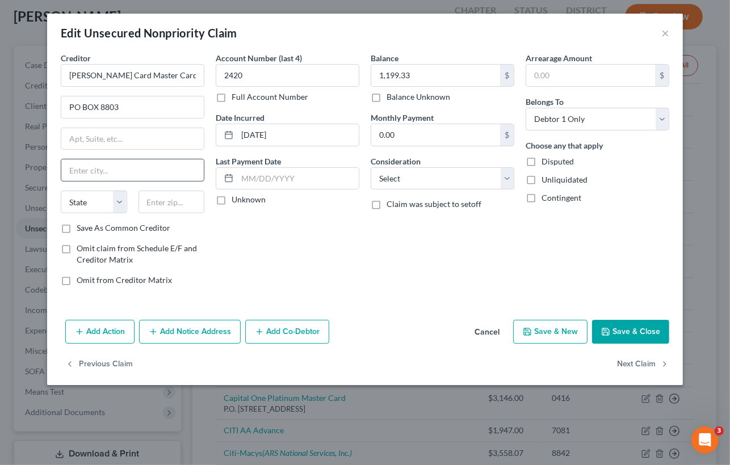
click at [105, 171] on input "text" at bounding box center [132, 170] width 142 height 22
paste input "WILMINGTON"
type input "WILMINGTON"
click at [111, 203] on select "State AL AK AR AZ CA CO CT DE DC FL GA GU HI ID IL IN IA KS KY LA ME MD MA MI M…" at bounding box center [94, 202] width 66 height 23
select select "7"
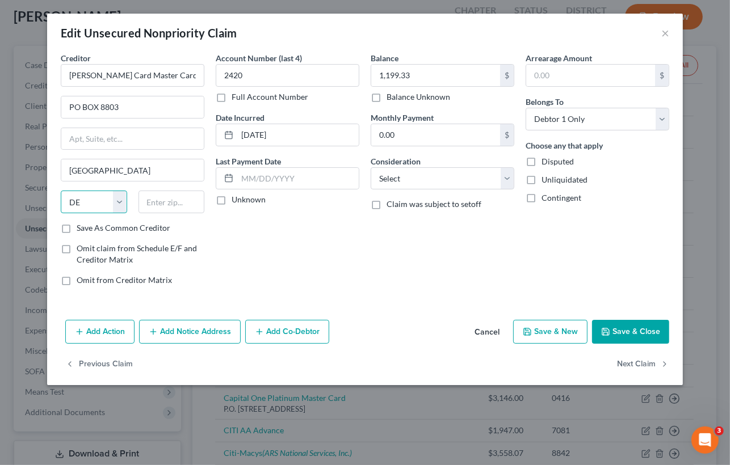
click at [61, 191] on select "State AL AK AR AZ CA CO CT DE DC FL GA GU HI ID IL IN IA KS KY LA ME MD MA MI M…" at bounding box center [94, 202] width 66 height 23
click at [160, 210] on input "text" at bounding box center [171, 202] width 66 height 23
paste input "19899"
type input "19899"
click at [646, 322] on button "Save & Close" at bounding box center [630, 332] width 77 height 24
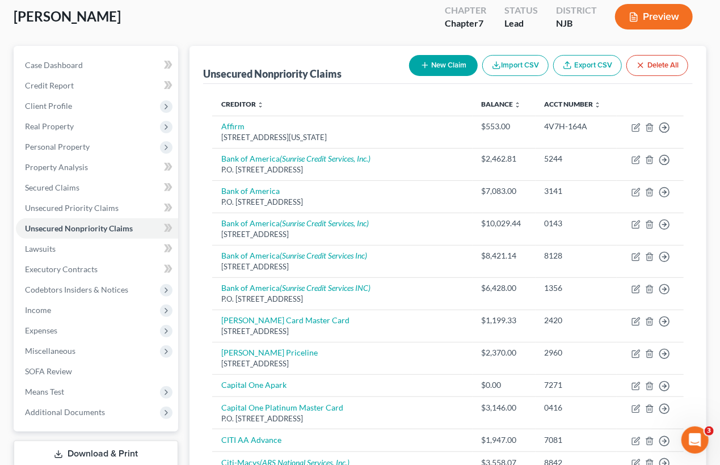
click at [444, 65] on button "New Claim" at bounding box center [443, 65] width 69 height 21
select select "0"
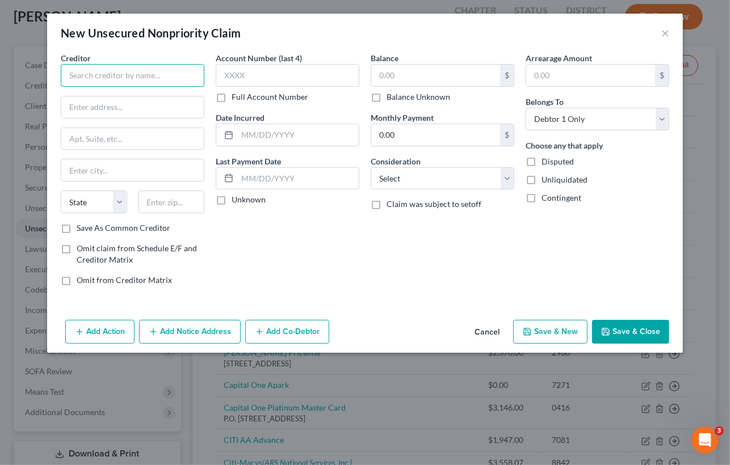
click at [136, 72] on input "text" at bounding box center [133, 75] width 144 height 23
type input "C"
type input "Best Buy/CBNA"
click at [488, 333] on button "Cancel" at bounding box center [486, 332] width 43 height 23
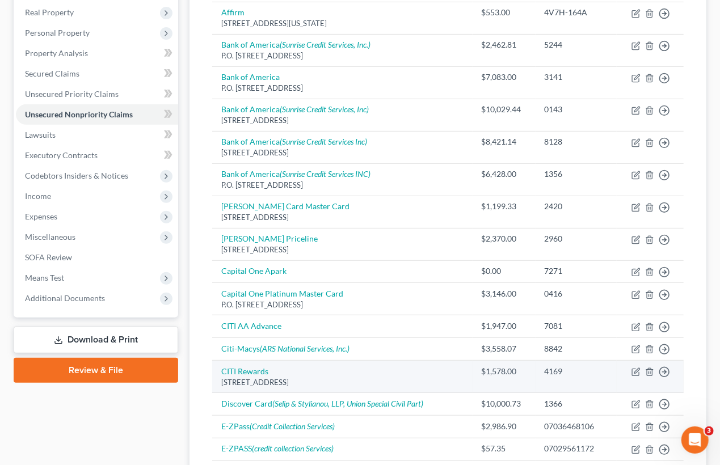
scroll to position [189, 0]
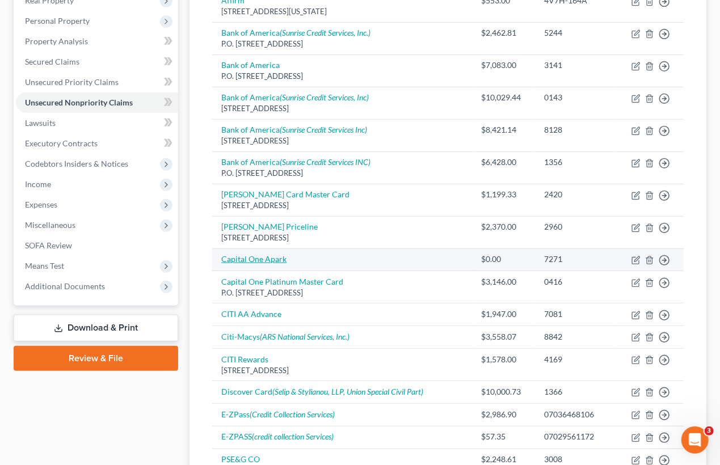
click at [264, 259] on link "Capital One Apark" at bounding box center [253, 259] width 65 height 10
select select "0"
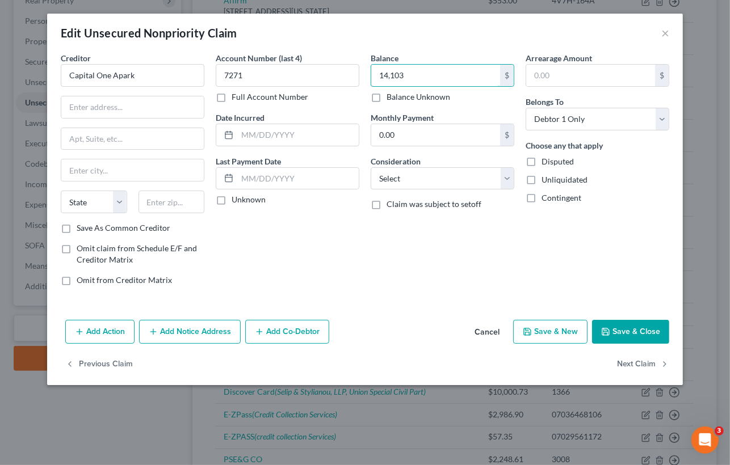
type input "14,103"
click at [166, 110] on input "text" at bounding box center [132, 107] width 142 height 22
paste input "PO BOX 31293"
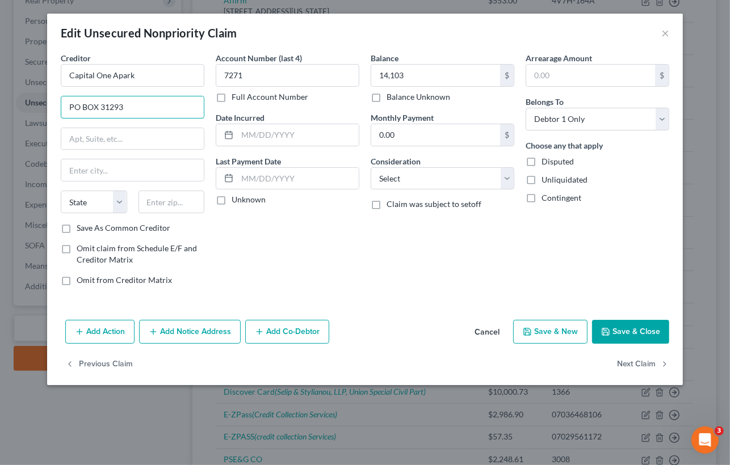
type input "PO BOX 31293"
click at [96, 169] on input "text" at bounding box center [132, 170] width 142 height 22
paste input "SALT LAKE CITY"
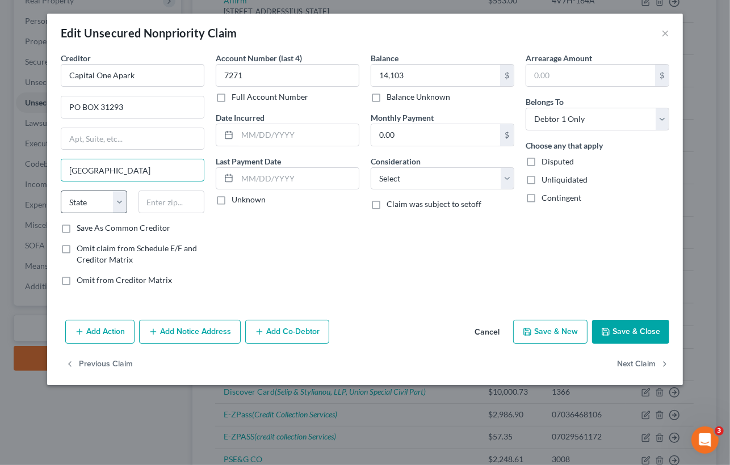
type input "SALT LAKE CITY"
click at [107, 200] on select "State AL AK AR AZ CA CO CT DE DC FL GA GU HI ID IL IN IA KS KY LA ME MD MA MI M…" at bounding box center [94, 202] width 66 height 23
select select "46"
click at [61, 191] on select "State AL AK AR AZ CA CO CT DE DC FL GA GU HI ID IL IN IA KS KY LA ME MD MA MI M…" at bounding box center [94, 202] width 66 height 23
click at [154, 205] on input "text" at bounding box center [171, 202] width 66 height 23
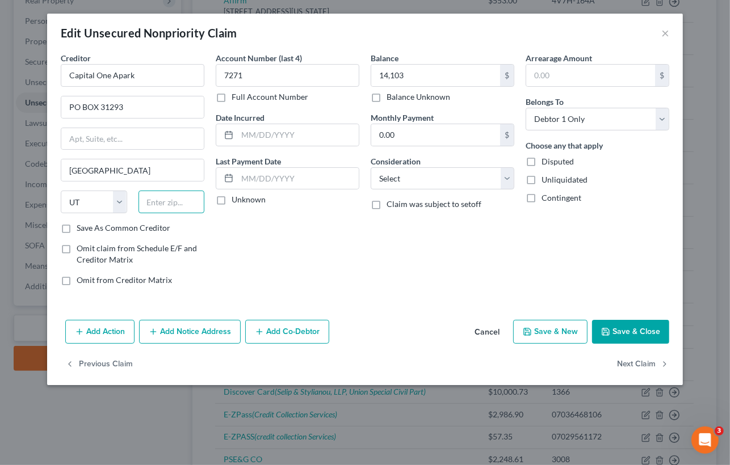
paste input "84131"
type input "84131"
click at [514, 287] on div "Balance 14,103.00 $ Balance Unknown Balance Undetermined 14,103 $ Balance Unkno…" at bounding box center [442, 173] width 155 height 243
type input "Salt Lake City"
click at [658, 333] on button "Save & Close" at bounding box center [630, 332] width 77 height 24
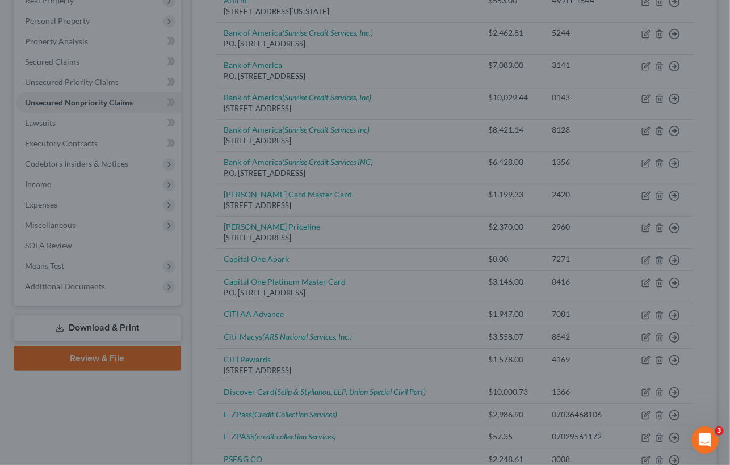
type input "14,103.00"
type input "0"
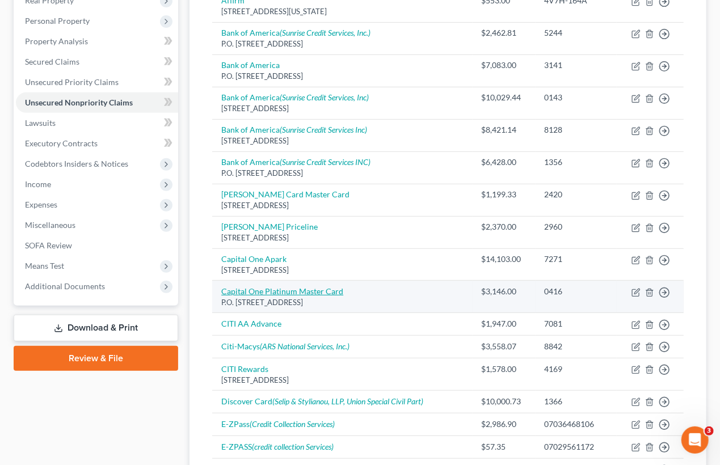
click at [280, 295] on link "Capital One Platinum Master Card" at bounding box center [282, 292] width 122 height 10
select select "46"
select select "0"
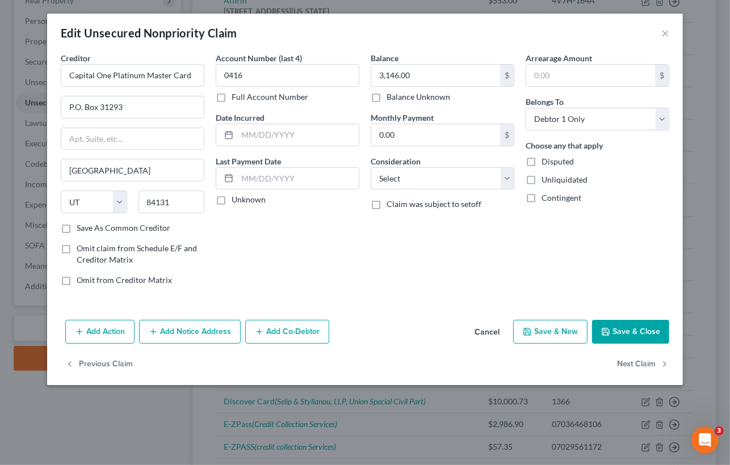
click at [628, 330] on button "Save & Close" at bounding box center [630, 332] width 77 height 24
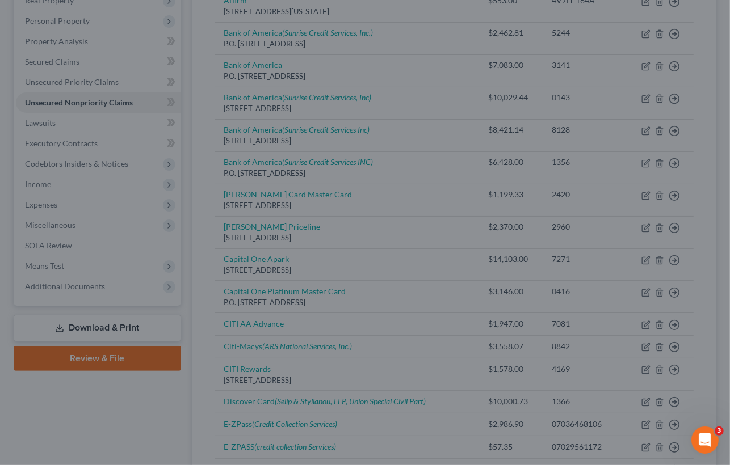
type input "0"
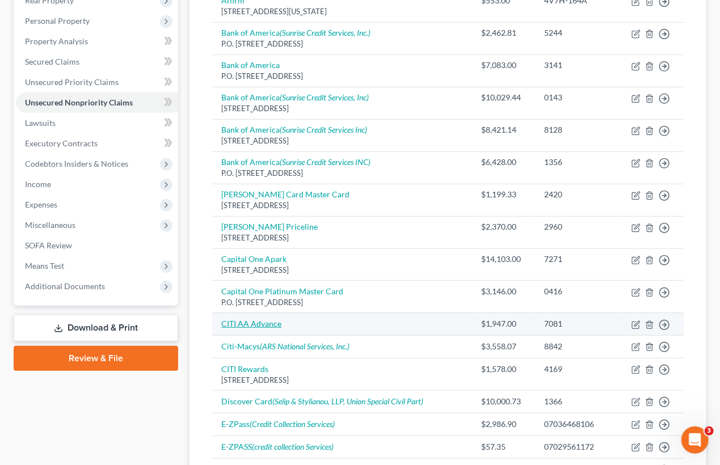
click at [262, 320] on link "CITI AA Advance" at bounding box center [251, 324] width 60 height 10
select select "0"
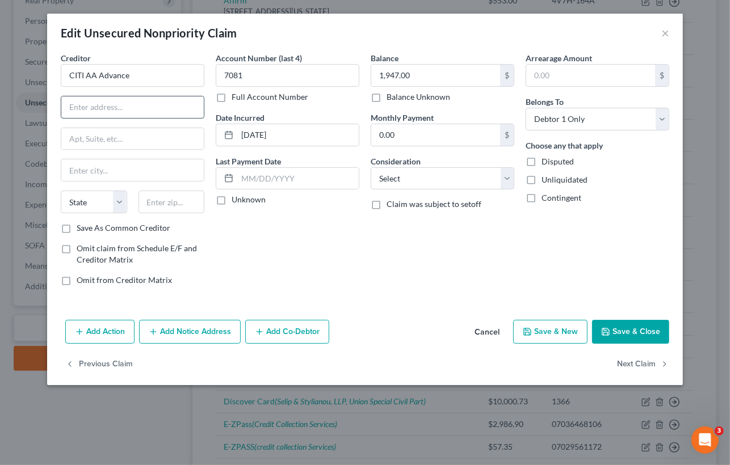
click at [117, 108] on input "text" at bounding box center [132, 107] width 142 height 22
paste input "PO BOX 6241"
type input "PO BOX 6241"
click at [89, 165] on input "text" at bounding box center [132, 170] width 142 height 22
paste input "SIOUX FALLS"
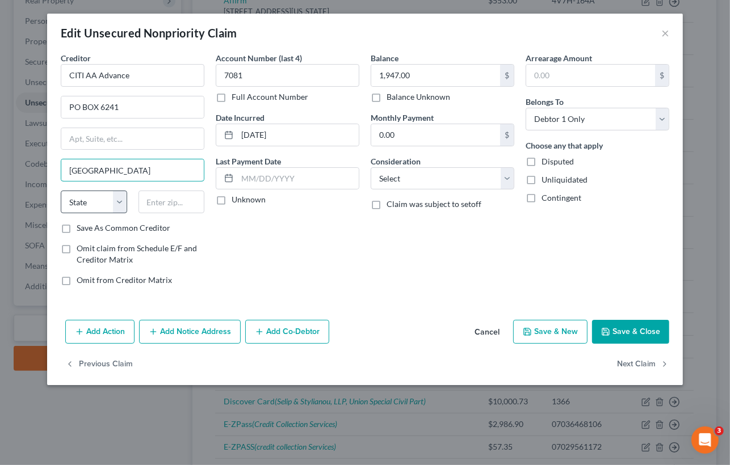
type input "SIOUX FALLS"
click at [121, 198] on select "State AL AK AR AZ CA CO CT DE DC FL GA GU HI ID IL IN IA KS KY LA ME MD MA MI M…" at bounding box center [94, 202] width 66 height 23
select select "43"
click at [61, 191] on select "State AL AK AR AZ CA CO CT DE DC FL GA GU HI ID IL IN IA KS KY LA ME MD MA MI M…" at bounding box center [94, 202] width 66 height 23
click at [178, 201] on input "text" at bounding box center [171, 202] width 66 height 23
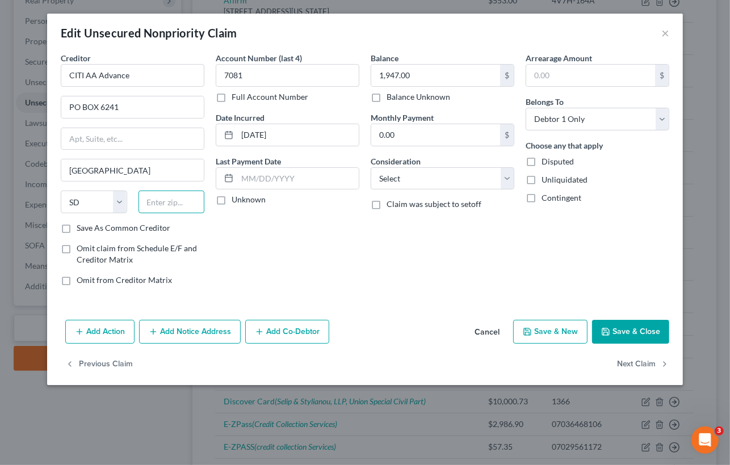
click at [158, 203] on input "text" at bounding box center [171, 202] width 66 height 23
paste input "57117"
type input "57117"
click at [328, 264] on div "Account Number (last 4) 7081 Full Account Number Date Incurred 1/20/2023 Last P…" at bounding box center [287, 173] width 155 height 243
type input "Sioux Falls"
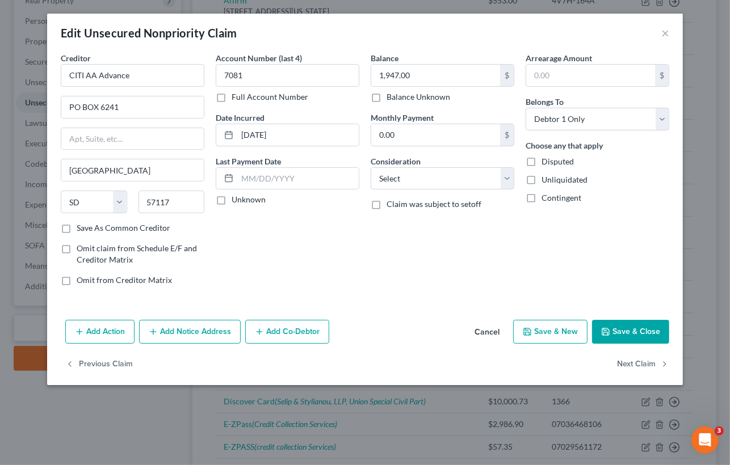
click at [628, 329] on button "Save & Close" at bounding box center [630, 332] width 77 height 24
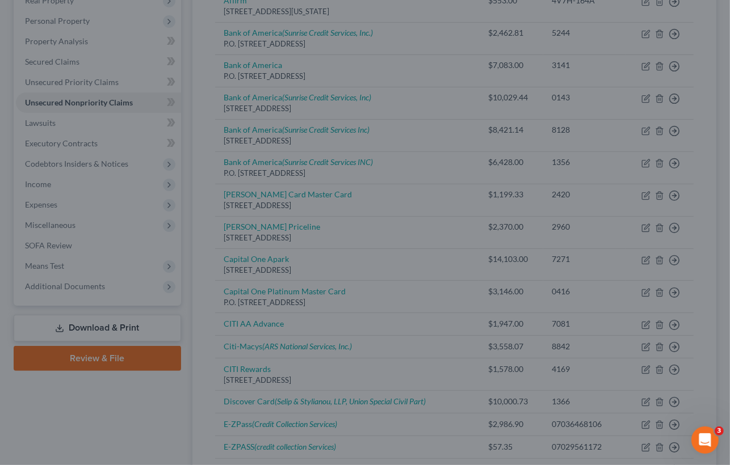
type input "0"
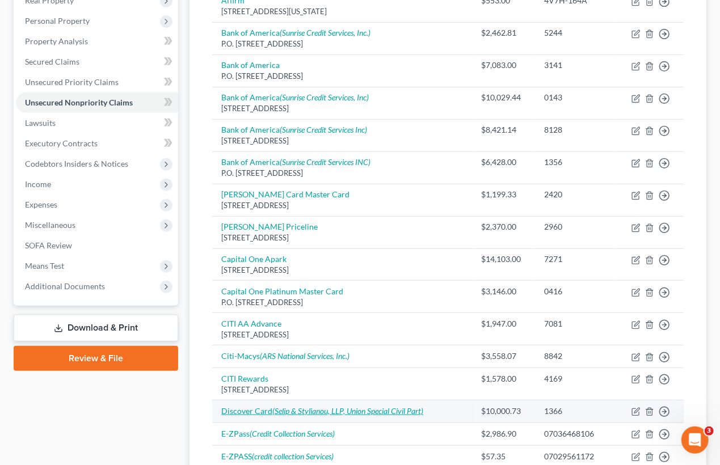
click at [367, 412] on icon "(Selip & Stylianou, LLP, Union Special Civil Part)" at bounding box center [347, 411] width 151 height 10
select select "0"
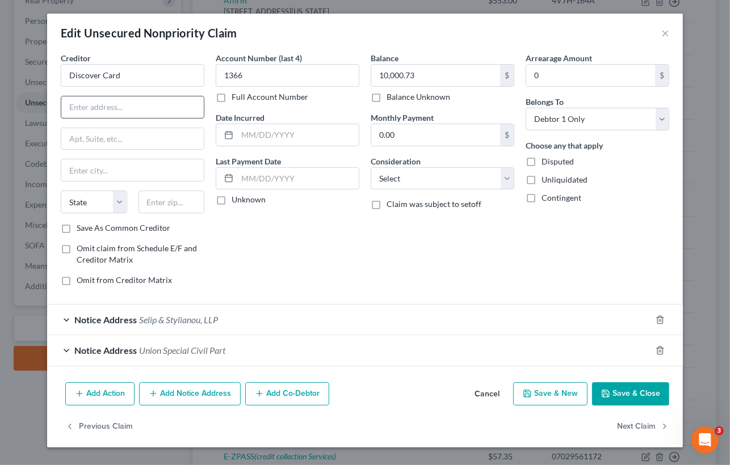
click at [111, 101] on input "text" at bounding box center [132, 107] width 142 height 22
paste input "PO BOX 30939"
type input "PO BOX 30939"
click at [117, 173] on input "text" at bounding box center [132, 170] width 142 height 22
paste input "SALT LAKE CITY"
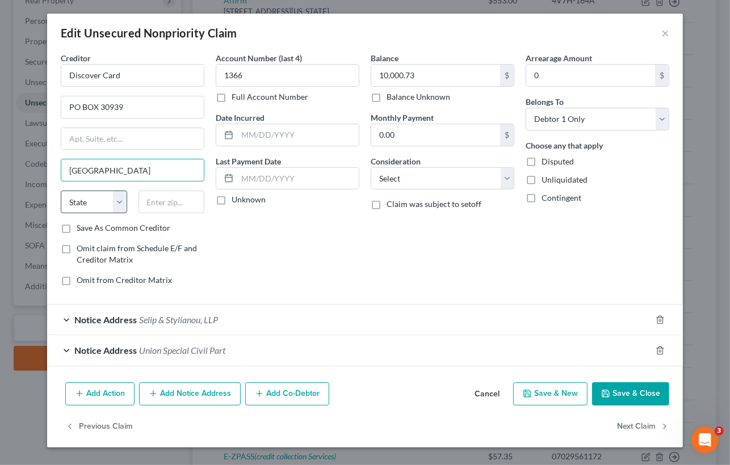
type input "SALT LAKE CITY"
click at [117, 197] on select "State AL AK AR AZ CA CO CT DE DC FL GA GU HI ID IL IN IA KS KY LA ME MD MA MI M…" at bounding box center [94, 202] width 66 height 23
select select "46"
click at [61, 191] on select "State AL AK AR AZ CA CO CT DE DC FL GA GU HI ID IL IN IA KS KY LA ME MD MA MI M…" at bounding box center [94, 202] width 66 height 23
click at [174, 198] on input "text" at bounding box center [171, 202] width 66 height 23
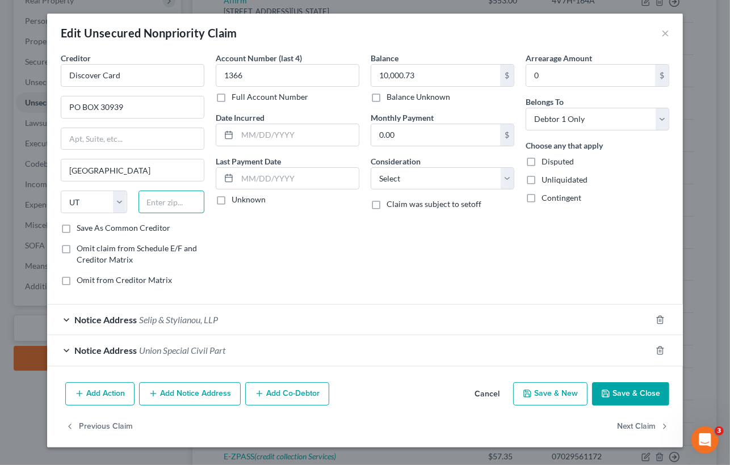
click at [181, 199] on input "text" at bounding box center [171, 202] width 66 height 23
paste input "84130"
type input "84130"
type input "Salt Lake City"
click at [363, 293] on div "Account Number (last 4) 1366 Full Account Number Date Incurred Last Payment Dat…" at bounding box center [287, 173] width 155 height 243
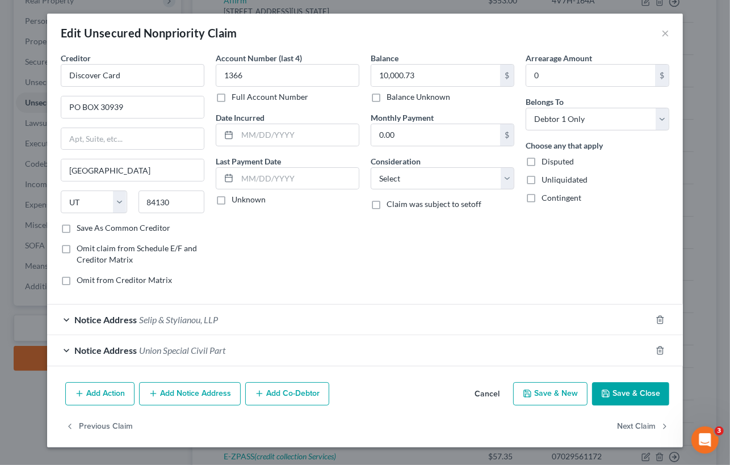
click at [653, 389] on button "Save & Close" at bounding box center [630, 395] width 77 height 24
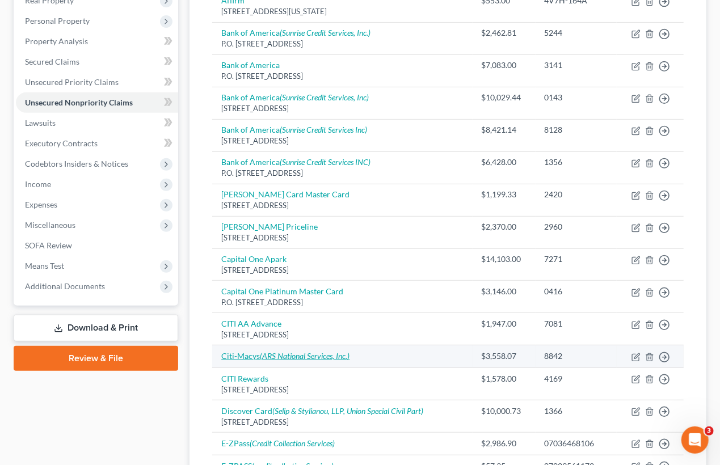
click at [294, 359] on icon "(ARS National Services, Inc.)" at bounding box center [305, 356] width 90 height 10
select select "0"
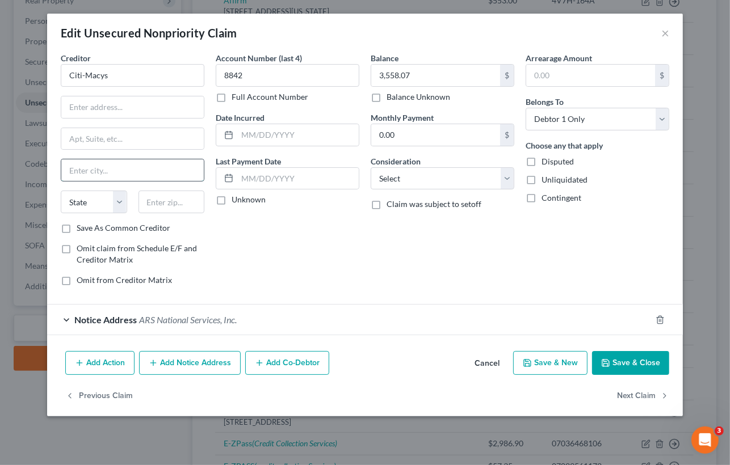
click at [152, 160] on input "text" at bounding box center [132, 170] width 142 height 22
paste input "PO BOX 6789"
type input "PO BOX 6789"
click at [124, 196] on select "State AL AK AR AZ CA CO CT DE DC FL GA GU HI ID IL IN IA KS KY LA ME MD MA MI M…" at bounding box center [94, 202] width 66 height 23
select select "43"
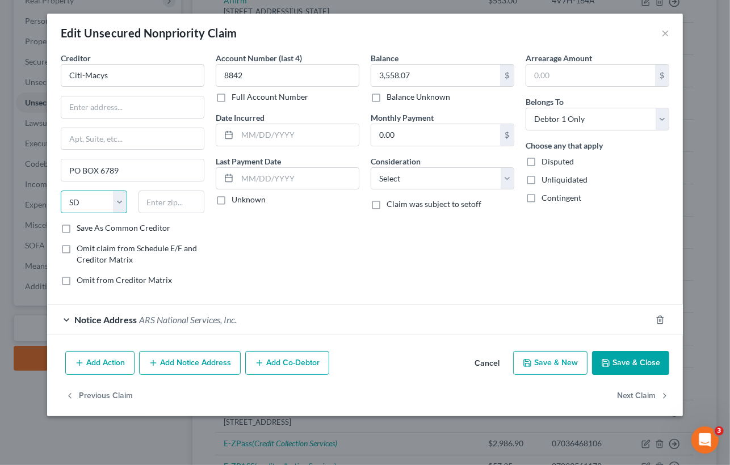
click at [61, 191] on select "State AL AK AR AZ CA CO CT DE DC FL GA GU HI ID IL IN IA KS KY LA ME MD MA MI M…" at bounding box center [94, 202] width 66 height 23
click at [163, 200] on input "text" at bounding box center [171, 202] width 66 height 23
type input "57117"
type input "Sioux Falls"
click at [122, 106] on input "text" at bounding box center [132, 107] width 142 height 22
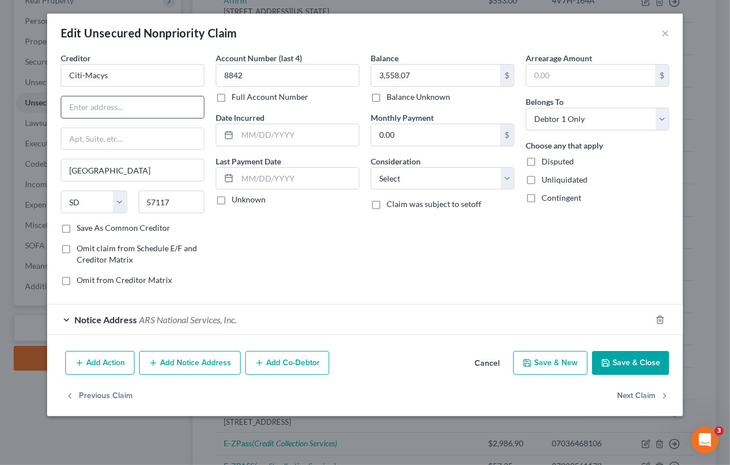
click at [127, 106] on input "text" at bounding box center [132, 107] width 142 height 22
paste input "PO BOX 6789,"
type input "PO BOX 6789"
click at [627, 363] on button "Save & Close" at bounding box center [630, 363] width 77 height 24
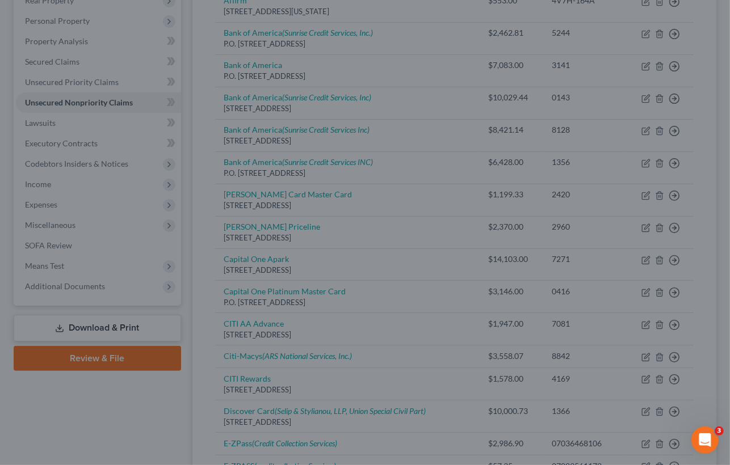
type input "0"
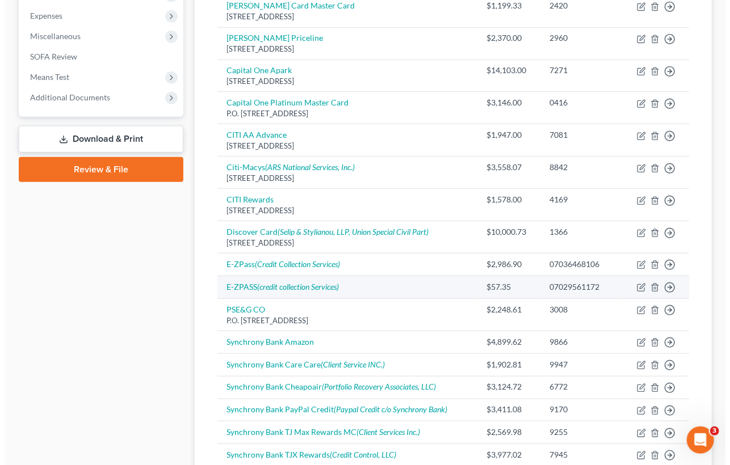
scroll to position [441, 0]
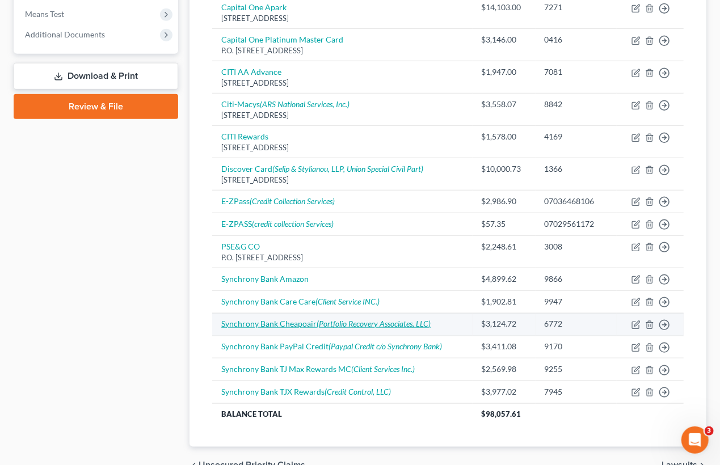
click at [363, 321] on icon "(Portfolio Recovery Associates, LLC)" at bounding box center [374, 324] width 114 height 10
select select "0"
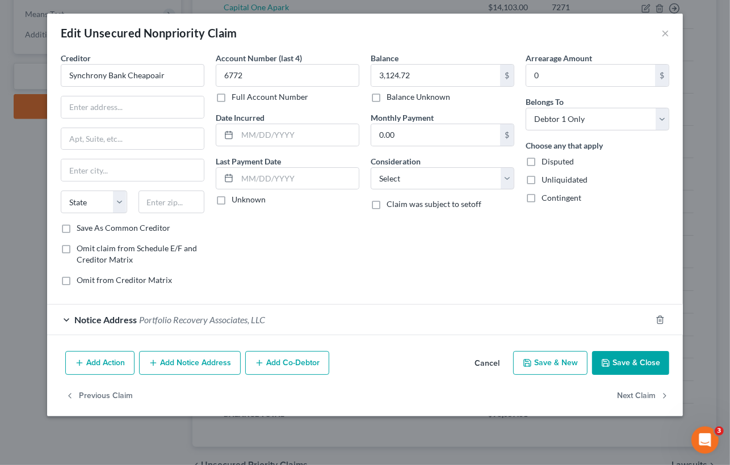
click at [70, 316] on div "Notice Address Portfolio Recovery Associates, LLC" at bounding box center [349, 320] width 604 height 30
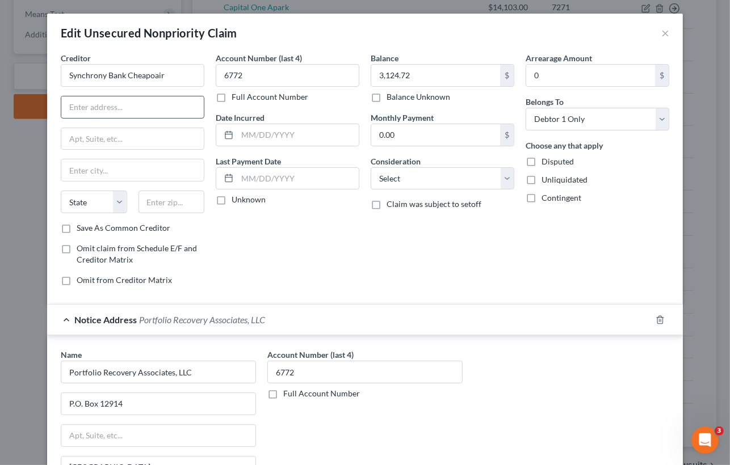
click at [123, 106] on input "text" at bounding box center [132, 107] width 142 height 22
paste input "120 CORPORATE BLVD"
type input "120 CORPORATE BLVD"
click at [99, 141] on input "text" at bounding box center [132, 139] width 142 height 22
paste input "STE 100"
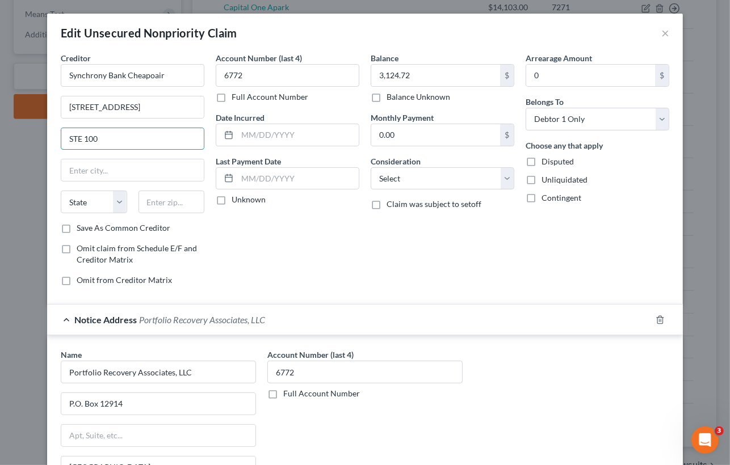
type input "STE 100"
click at [142, 165] on input "text" at bounding box center [132, 170] width 142 height 22
paste input "NORFOLK"
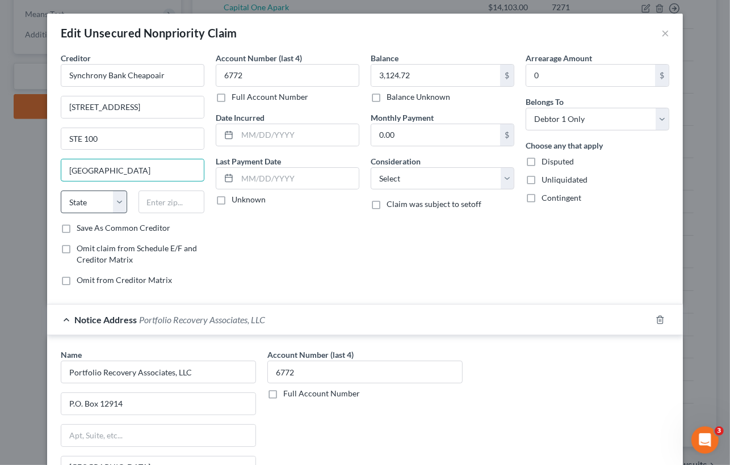
type input "NORFOLK"
click at [114, 203] on select "State AL AK AR AZ CA CO CT DE DC FL GA GU HI ID IL IN IA KS KY LA ME MD MA MI M…" at bounding box center [94, 202] width 66 height 23
select select "48"
click at [61, 191] on select "State AL AK AR AZ CA CO CT DE DC FL GA GU HI ID IL IN IA KS KY LA ME MD MA MI M…" at bounding box center [94, 202] width 66 height 23
click at [154, 203] on input "text" at bounding box center [171, 202] width 66 height 23
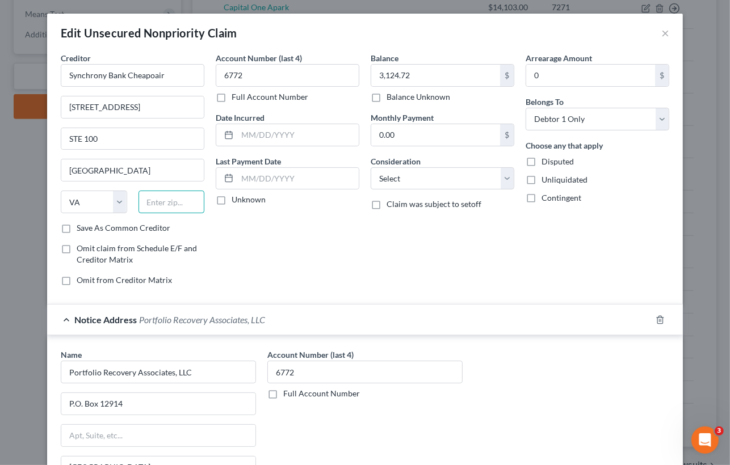
paste input "23502"
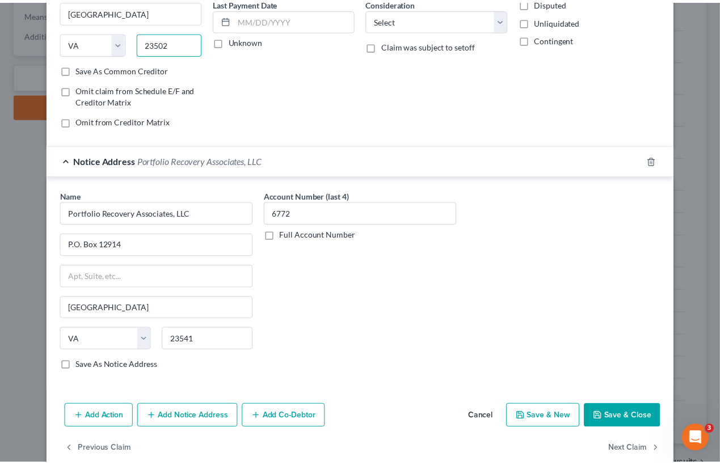
scroll to position [177, 0]
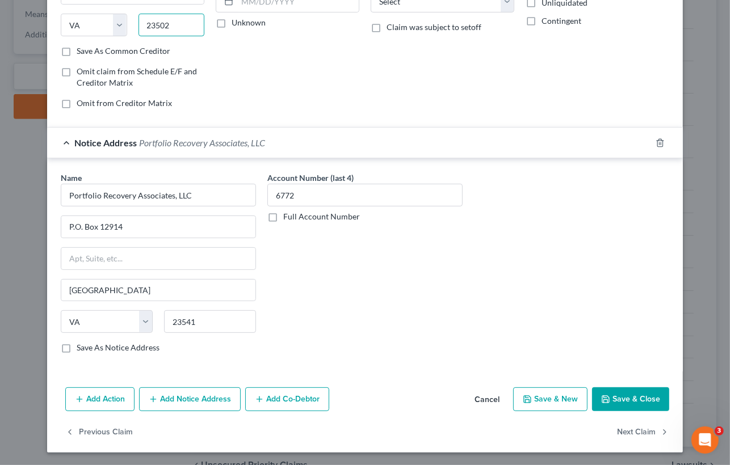
type input "23502"
click at [612, 396] on button "Save & Close" at bounding box center [630, 400] width 77 height 24
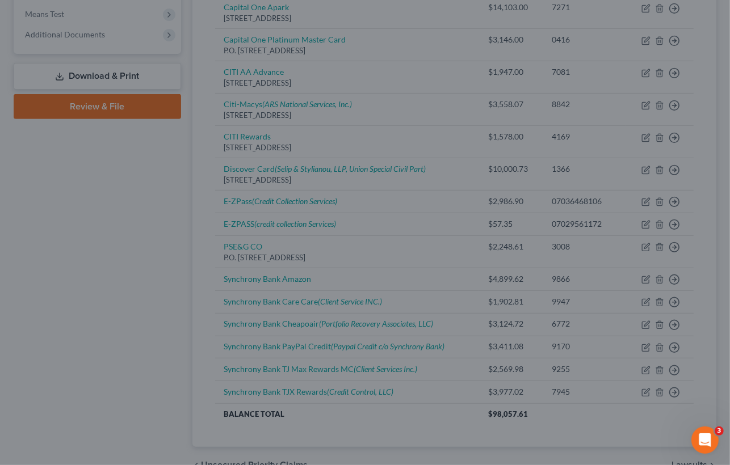
type input "Norfolk"
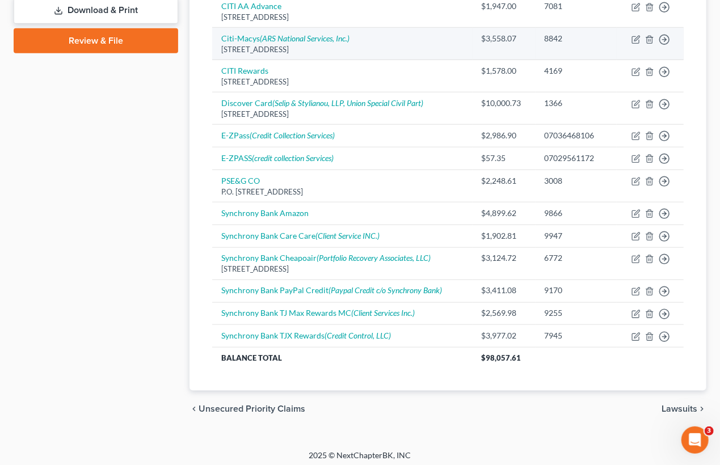
scroll to position [511, 0]
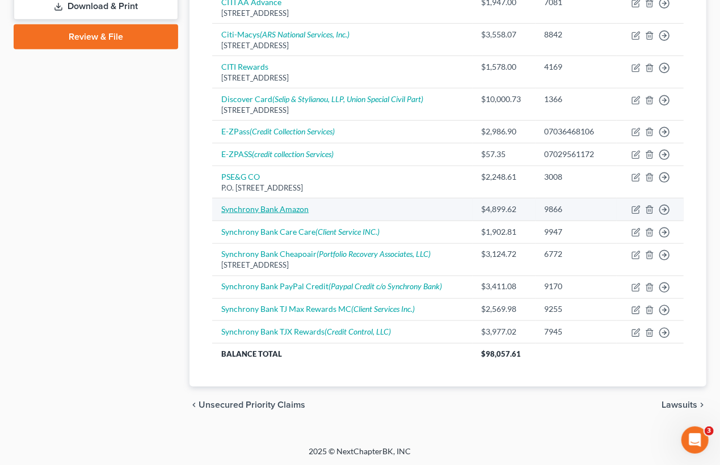
click at [259, 207] on link "Synchrony Bank Amazon" at bounding box center [264, 209] width 87 height 10
select select "0"
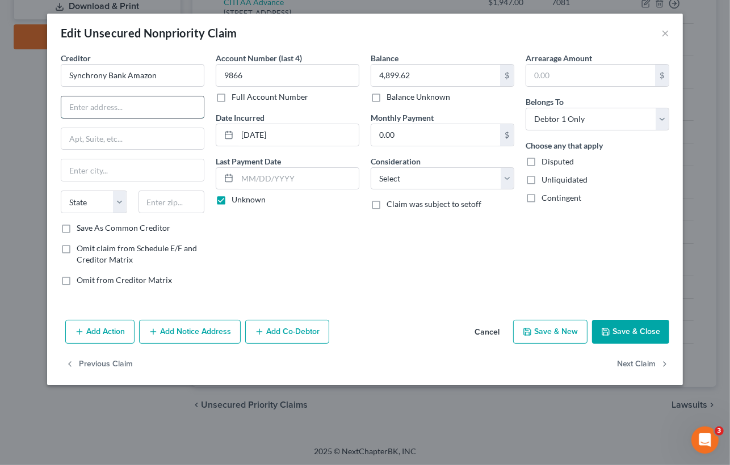
click at [82, 106] on input "text" at bounding box center [132, 107] width 142 height 22
paste input "PO BOX 71727"
type input "PO BOX 71727"
click at [99, 140] on input "text" at bounding box center [132, 139] width 142 height 22
click at [89, 168] on input "text" at bounding box center [132, 170] width 142 height 22
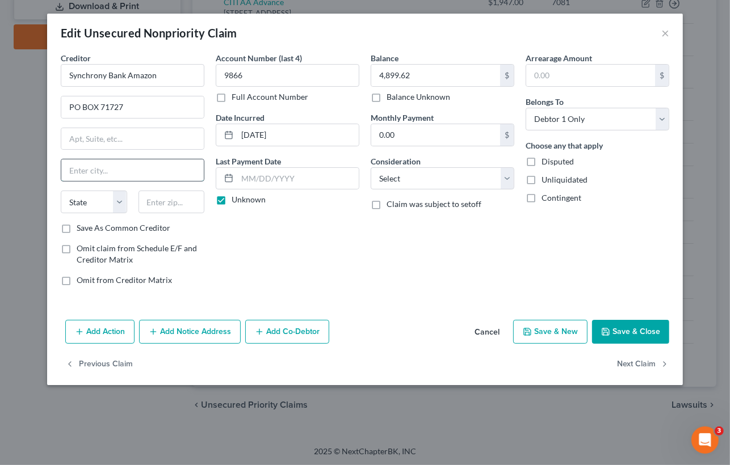
paste input "PHILADELPHIA"
type input "PHILADELPHIA"
click at [109, 195] on select "State AL AK AR AZ CA CO CT DE DC FL GA GU HI ID IL IN IA KS KY LA ME MD MA MI M…" at bounding box center [94, 202] width 66 height 23
select select "39"
click at [61, 191] on select "State AL AK AR AZ CA CO CT DE DC FL GA GU HI ID IL IN IA KS KY LA ME MD MA MI M…" at bounding box center [94, 202] width 66 height 23
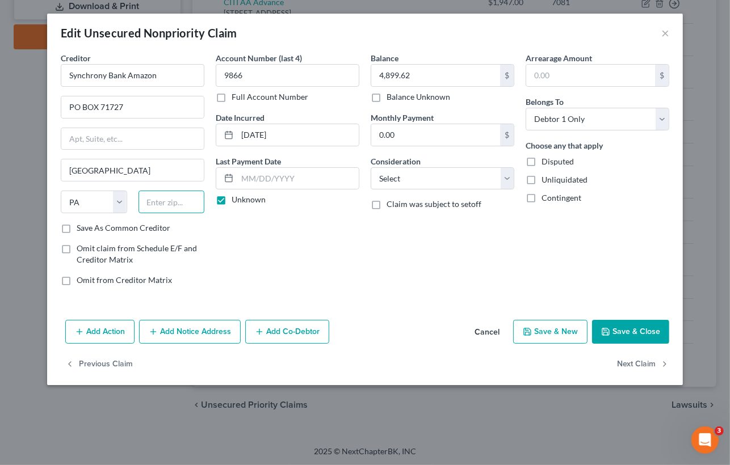
click at [173, 207] on input "text" at bounding box center [171, 202] width 66 height 23
paste input "19176"
type input "19176"
click at [77, 222] on label "Save As Common Creditor" at bounding box center [124, 227] width 94 height 11
click at [81, 222] on input "Save As Common Creditor" at bounding box center [84, 225] width 7 height 7
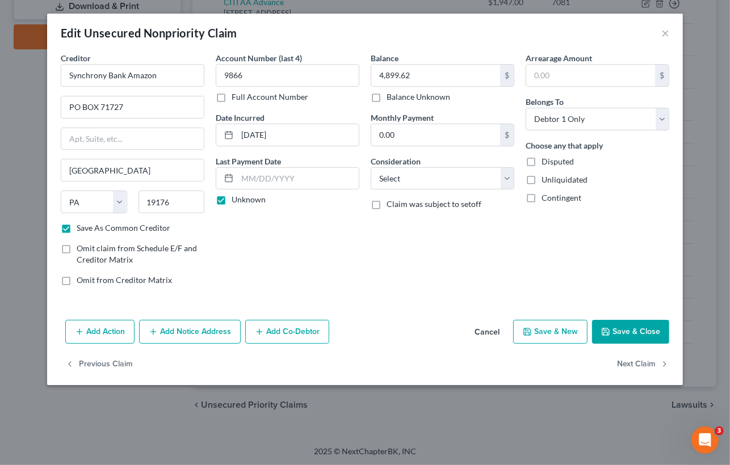
click at [627, 334] on button "Save & Close" at bounding box center [630, 332] width 77 height 24
checkbox input "false"
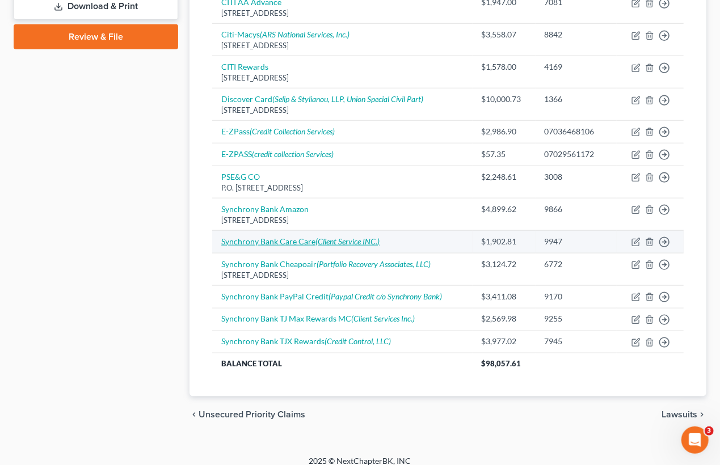
click at [268, 242] on link "Synchrony Bank Care Care (Client Service INC.)" at bounding box center [300, 242] width 158 height 10
select select "0"
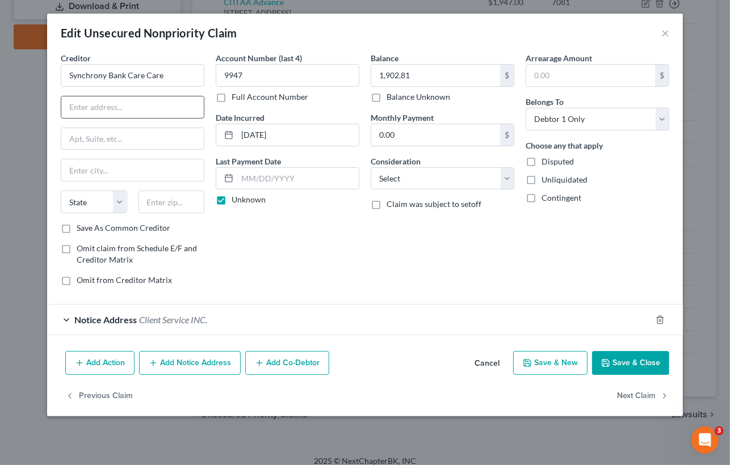
click at [141, 110] on input "text" at bounding box center [132, 107] width 142 height 22
click at [625, 361] on button "Save & Close" at bounding box center [630, 363] width 77 height 24
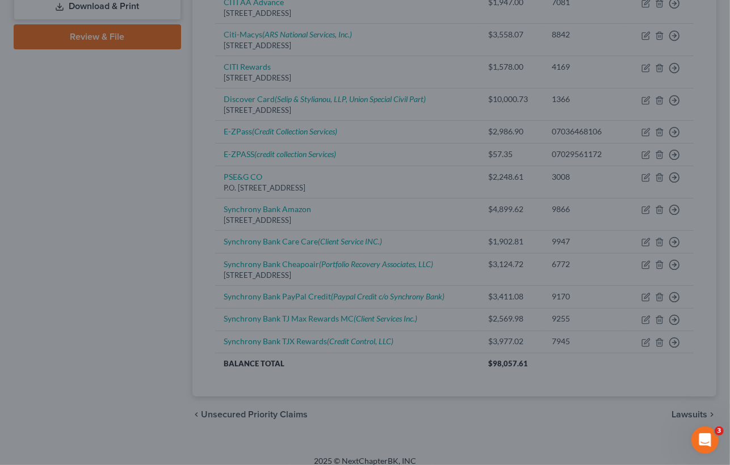
type input "0"
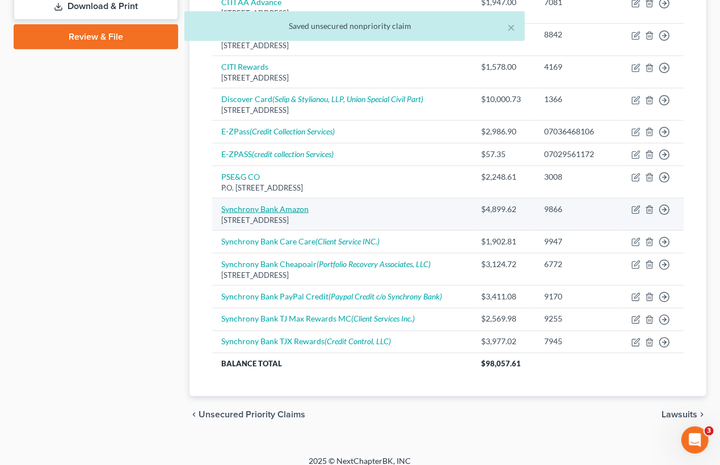
click at [266, 208] on link "Synchrony Bank Amazon" at bounding box center [264, 209] width 87 height 10
select select "39"
select select "0"
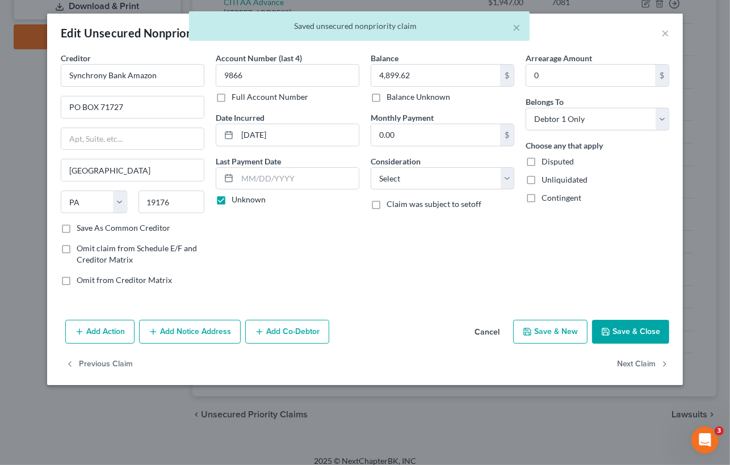
click at [98, 229] on label "Save As Common Creditor" at bounding box center [124, 227] width 94 height 11
click at [89, 229] on input "Save As Common Creditor" at bounding box center [84, 225] width 7 height 7
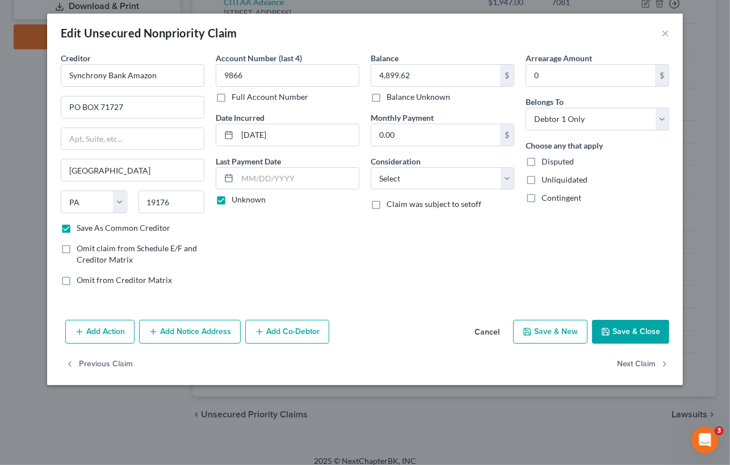
click at [641, 332] on button "Save & Close" at bounding box center [630, 332] width 77 height 24
checkbox input "false"
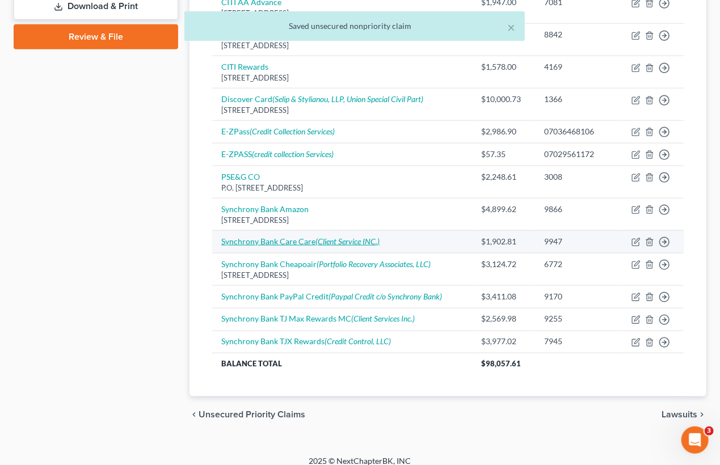
click at [321, 237] on icon "(Client Service INC.)" at bounding box center [348, 242] width 64 height 10
select select "0"
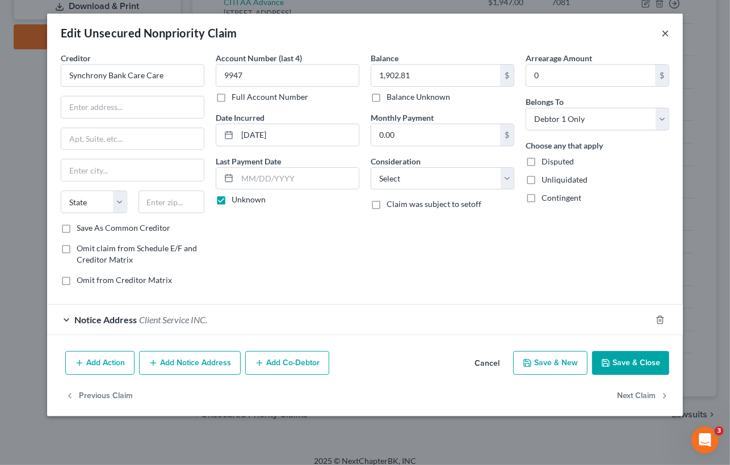
click at [663, 34] on button "×" at bounding box center [665, 33] width 8 height 14
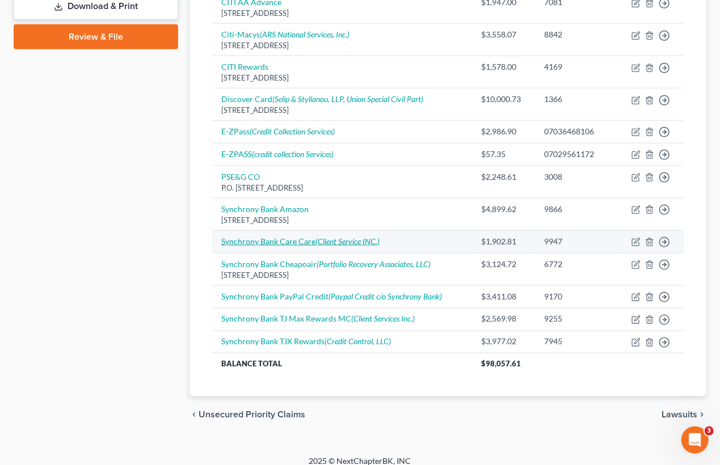
click at [316, 237] on icon "(Client Service INC.)" at bounding box center [348, 242] width 64 height 10
select select "0"
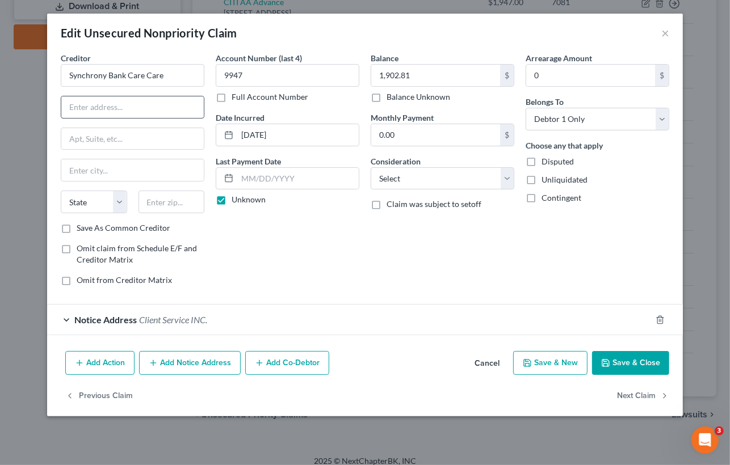
click at [93, 106] on input "text" at bounding box center [132, 107] width 142 height 22
click at [110, 109] on input "text" at bounding box center [132, 107] width 142 height 22
paste input "PO BOX 71757"
type input "PO BOX 71757"
click at [86, 169] on input "text" at bounding box center [132, 170] width 142 height 22
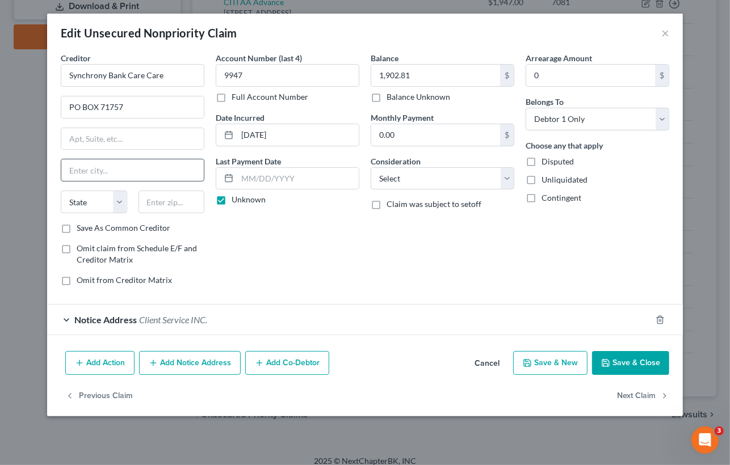
paste input "PHILADELPHIA"
type input "PHILADELPHIA"
click at [110, 205] on select "State AL AK AR AZ CA CO CT DE DC FL GA GU HI ID IL IN IA KS KY LA ME MD MA MI M…" at bounding box center [94, 202] width 66 height 23
select select "39"
click at [61, 191] on select "State AL AK AR AZ CA CO CT DE DC FL GA GU HI ID IL IN IA KS KY LA ME MD MA MI M…" at bounding box center [94, 202] width 66 height 23
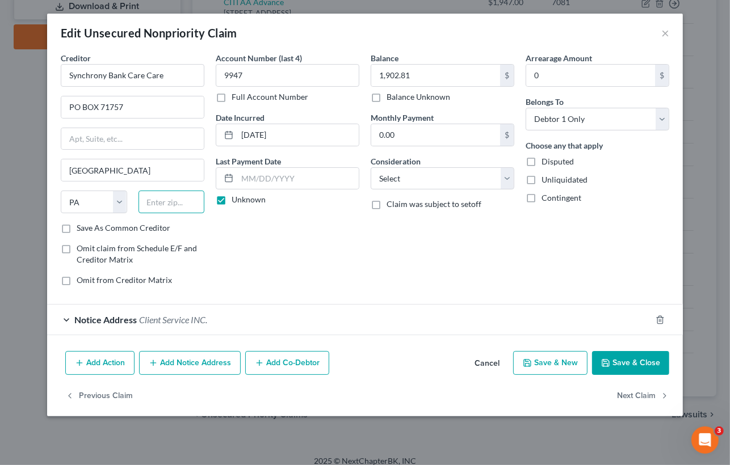
click at [171, 205] on input "text" at bounding box center [171, 202] width 66 height 23
paste input "19176"
type input "19176"
click at [370, 282] on div "Balance 1,902.81 $ Balance Unknown Balance Undetermined 1,902.81 $ Balance Unkn…" at bounding box center [442, 173] width 155 height 243
click at [138, 228] on label "Save As Common Creditor" at bounding box center [124, 227] width 94 height 11
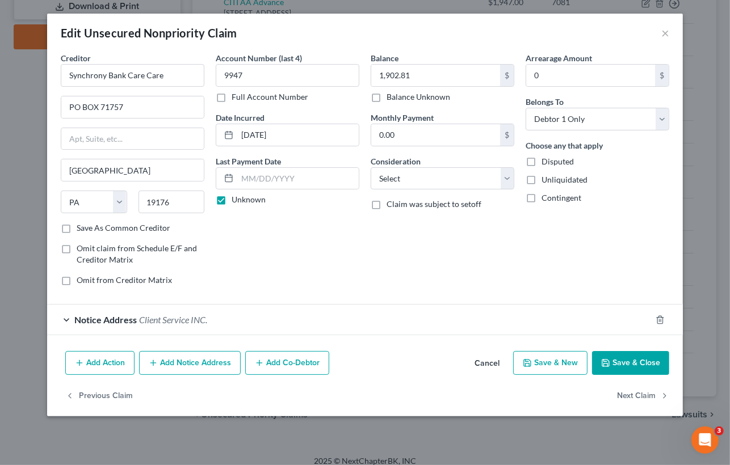
click at [89, 228] on input "Save As Common Creditor" at bounding box center [84, 225] width 7 height 7
click at [650, 360] on button "Save & Close" at bounding box center [630, 363] width 77 height 24
checkbox input "false"
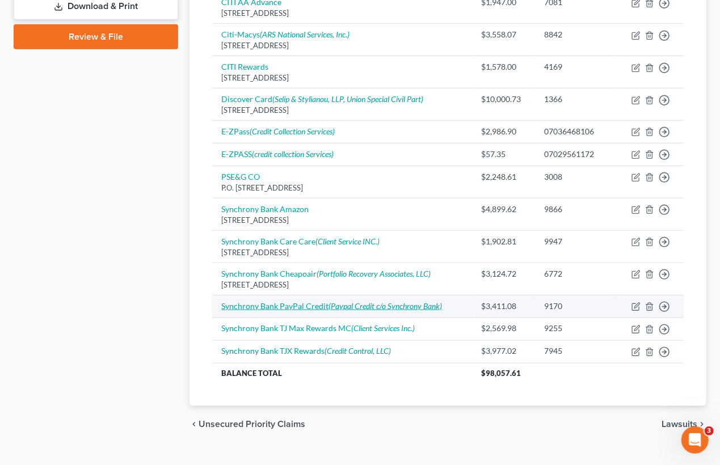
click at [288, 306] on link "Synchrony Bank PayPal Credit (Paypal Credit c/o Synchrony Bank)" at bounding box center [331, 306] width 221 height 10
select select "0"
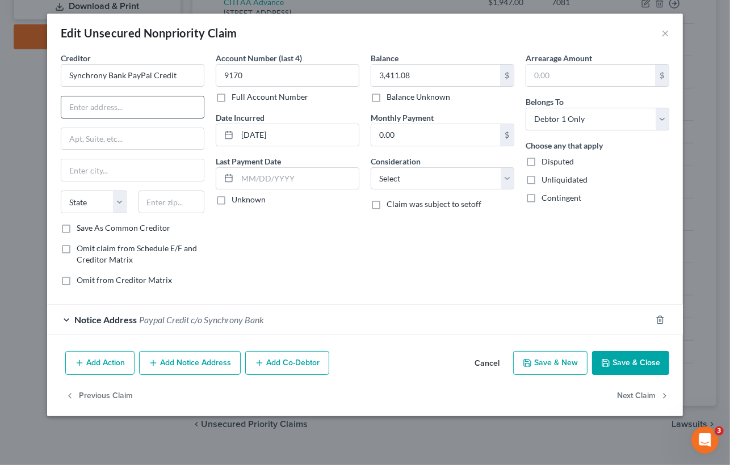
click at [110, 108] on input "text" at bounding box center [132, 107] width 142 height 22
paste input "PO BOX 530975,"
type input "PO BOX 530975"
click at [95, 173] on input "text" at bounding box center [132, 170] width 142 height 22
paste input "ORLANDO"
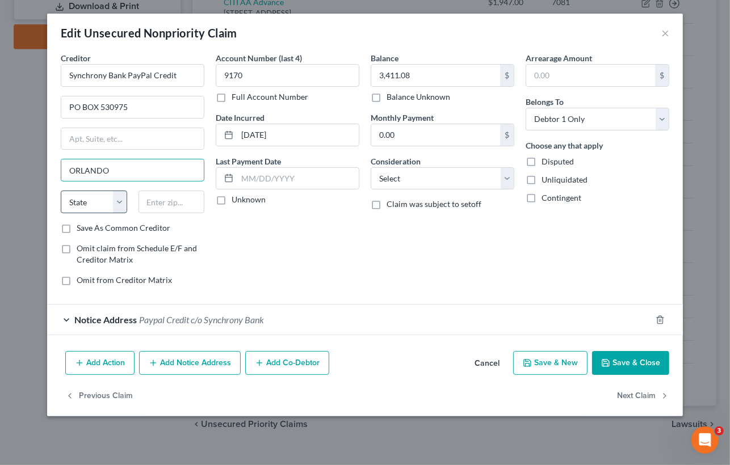
type input "ORLANDO"
click at [115, 205] on select "State AL AK AR AZ CA CO CT DE DC FL GA GU HI ID IL IN IA KS KY LA ME MD MA MI M…" at bounding box center [94, 202] width 66 height 23
select select "9"
click at [61, 191] on select "State AL AK AR AZ CA CO CT DE DC FL GA GU HI ID IL IN IA KS KY LA ME MD MA MI M…" at bounding box center [94, 202] width 66 height 23
click at [161, 207] on input "text" at bounding box center [171, 202] width 66 height 23
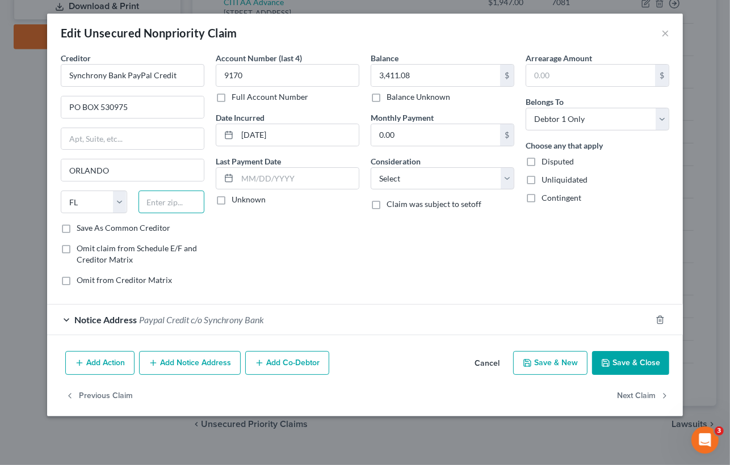
paste input "32896"
type input "32896"
drag, startPoint x: 355, startPoint y: 251, endPoint x: 367, endPoint y: 251, distance: 12.5
click at [355, 251] on div "Account Number (last 4) 9170 Full Account Number Date Incurred 12/12/2021 Last …" at bounding box center [287, 173] width 155 height 243
type input "Orlando"
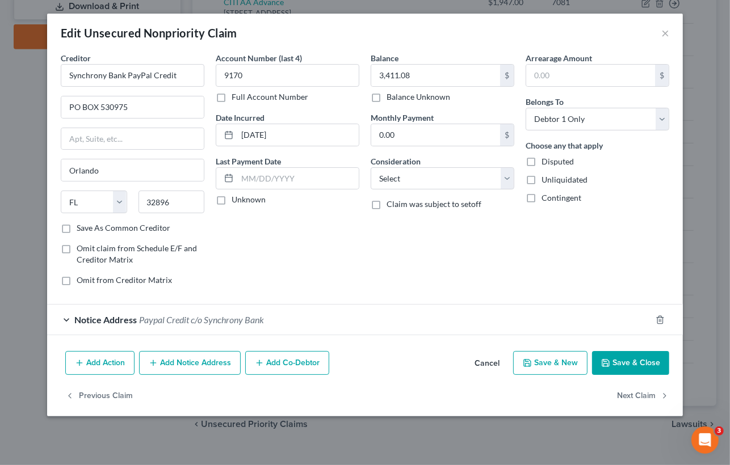
click at [643, 364] on button "Save & Close" at bounding box center [630, 363] width 77 height 24
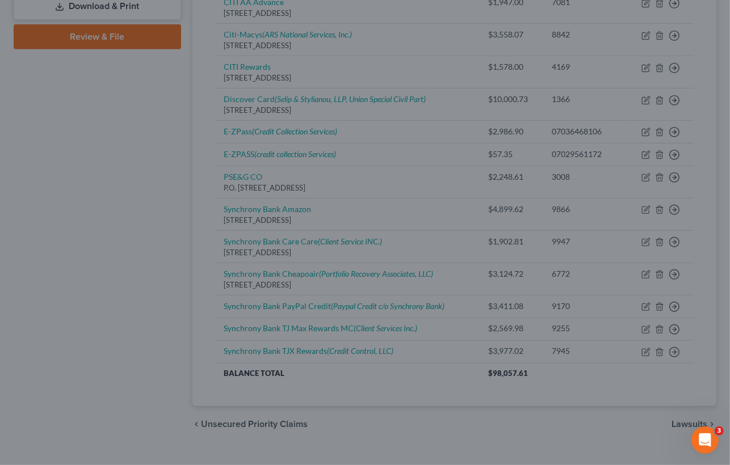
type input "0"
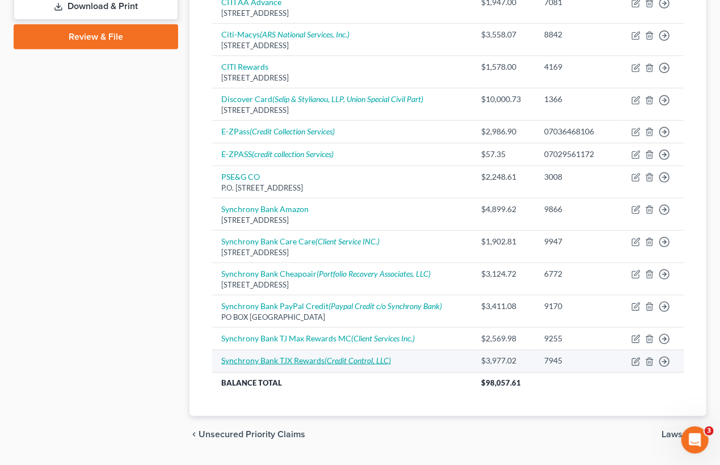
click at [277, 358] on link "Synchrony Bank TJX Rewards (Credit Control, LLC)" at bounding box center [306, 361] width 170 height 10
select select "0"
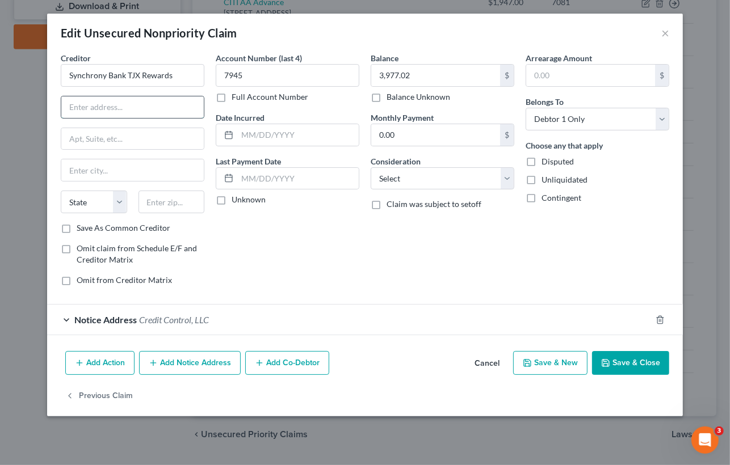
click at [121, 110] on input "text" at bounding box center [132, 107] width 142 height 22
paste input "PO BOX 965015"
type input "PO BOX 965015"
click at [110, 169] on input "text" at bounding box center [132, 170] width 142 height 22
paste input "ORLANDO"
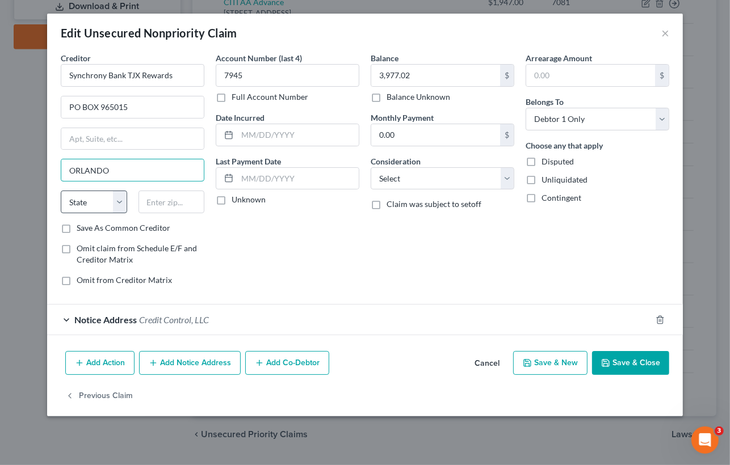
type input "ORLANDO"
click at [115, 196] on select "State AL AK AR AZ CA CO CT DE DC FL GA GU HI ID IL IN IA KS KY LA ME MD MA MI M…" at bounding box center [94, 202] width 66 height 23
select select "9"
click at [61, 191] on select "State AL AK AR AZ CA CO CT DE DC FL GA GU HI ID IL IN IA KS KY LA ME MD MA MI M…" at bounding box center [94, 202] width 66 height 23
click at [183, 205] on input "text" at bounding box center [171, 202] width 66 height 23
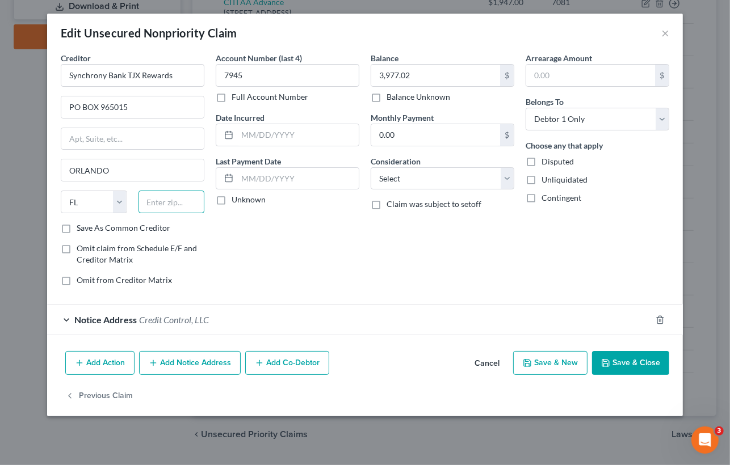
paste input "32896"
type input "32896"
type input "Orlando"
drag, startPoint x: 362, startPoint y: 297, endPoint x: 551, endPoint y: 317, distance: 190.0
click at [369, 296] on form "Creditor * Synchrony Bank TJX Rewards PO BOX 965015 Orlando State AL AK AR AZ C…" at bounding box center [365, 193] width 608 height 283
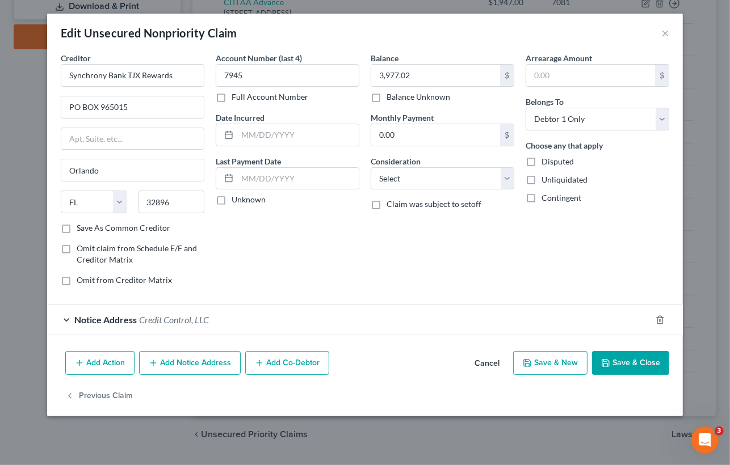
click at [639, 360] on button "Save & Close" at bounding box center [630, 363] width 77 height 24
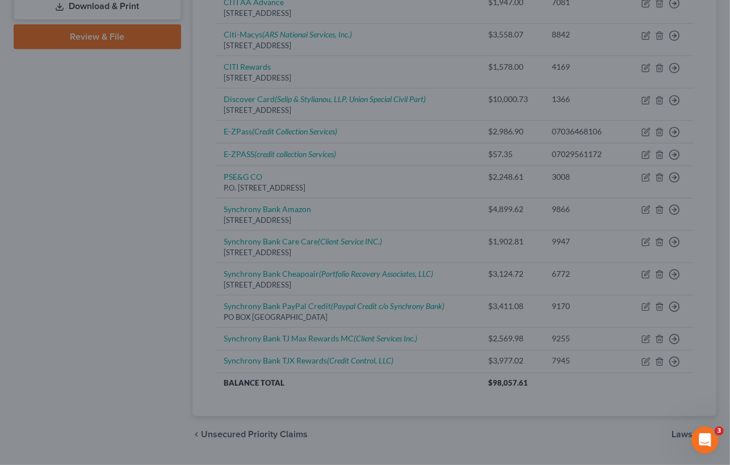
type input "0"
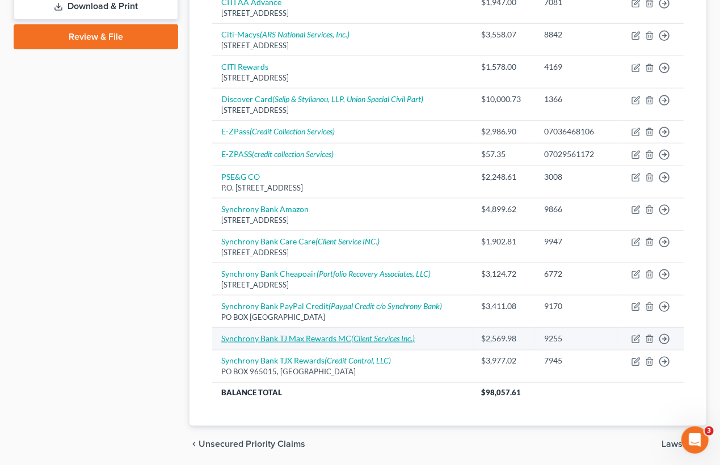
click at [303, 334] on link "Synchrony Bank TJ Max Rewards MC (Client Services Inc.)" at bounding box center [318, 339] width 194 height 10
select select "0"
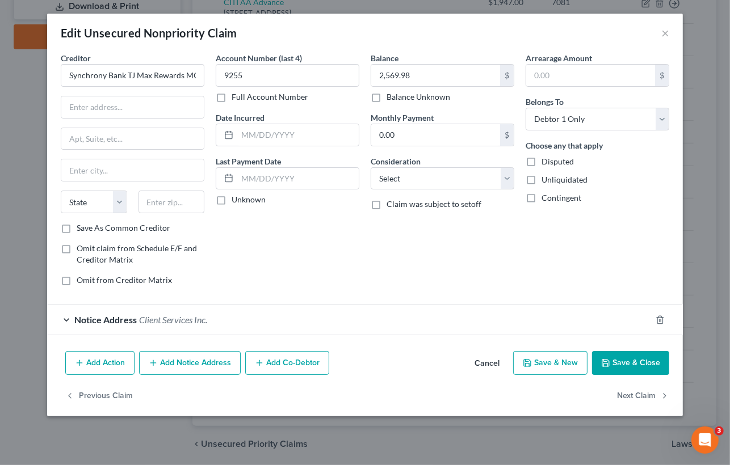
click at [96, 119] on div "Creditor * Synchrony Bank TJ Max Rewards MC State AL AK AR AZ CA CO CT DE DC FL…" at bounding box center [133, 137] width 144 height 170
click at [97, 106] on input "text" at bounding box center [132, 107] width 142 height 22
paste input "PO BOX 965015"
type input "PO BOX 965015"
click at [170, 167] on input "text" at bounding box center [132, 170] width 142 height 22
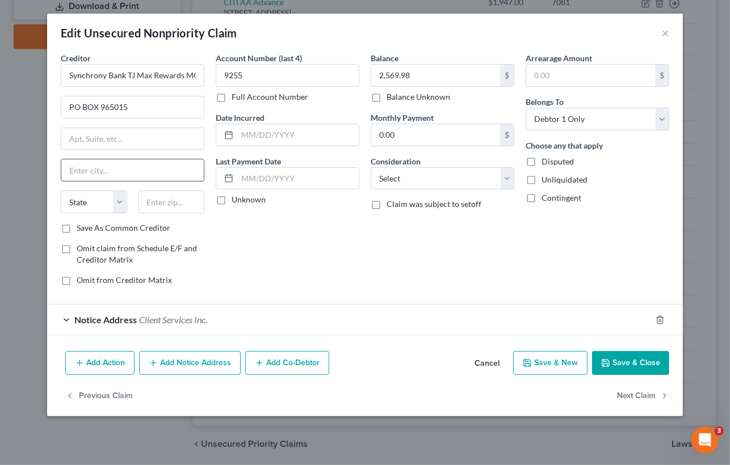
paste input "ORLANDO"
type input "ORLANDO"
click at [116, 205] on select "State AL AK AR AZ CA CO CT DE DC FL GA GU HI ID IL IN IA KS KY LA ME MD MA MI M…" at bounding box center [94, 202] width 66 height 23
select select "9"
click at [61, 191] on select "State AL AK AR AZ CA CO CT DE DC FL GA GU HI ID IL IN IA KS KY LA ME MD MA MI M…" at bounding box center [94, 202] width 66 height 23
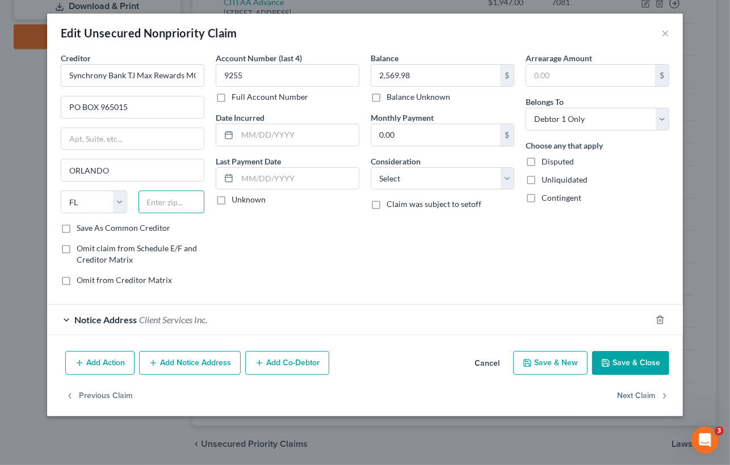
click at [161, 208] on input "text" at bounding box center [171, 202] width 66 height 23
paste input "32896"
type input "32896"
type input "Orlando"
drag, startPoint x: 333, startPoint y: 262, endPoint x: 367, endPoint y: 259, distance: 33.7
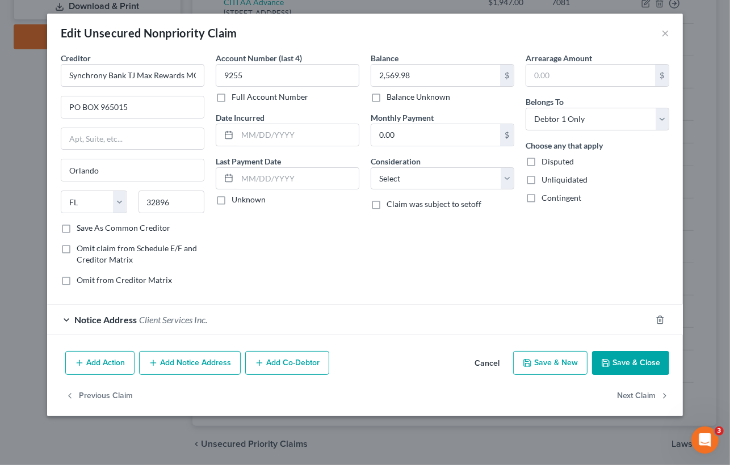
click at [335, 262] on div "Account Number (last 4) 9255 Full Account Number Date Incurred Last Payment Dat…" at bounding box center [287, 173] width 155 height 243
click at [640, 368] on button "Save & Close" at bounding box center [630, 363] width 77 height 24
